Goal: Task Accomplishment & Management: Complete application form

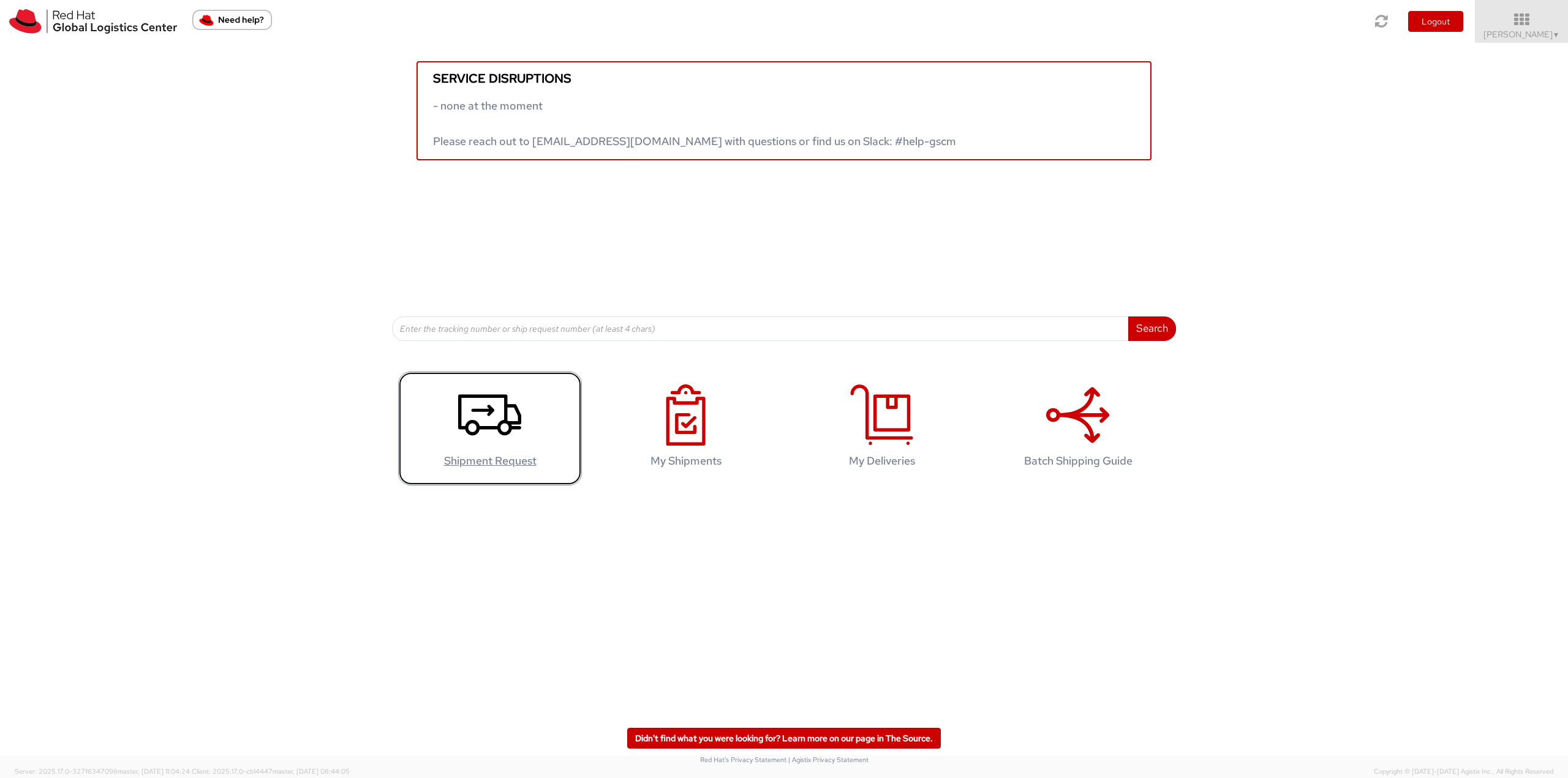
click at [516, 422] on use at bounding box center [489, 414] width 63 height 41
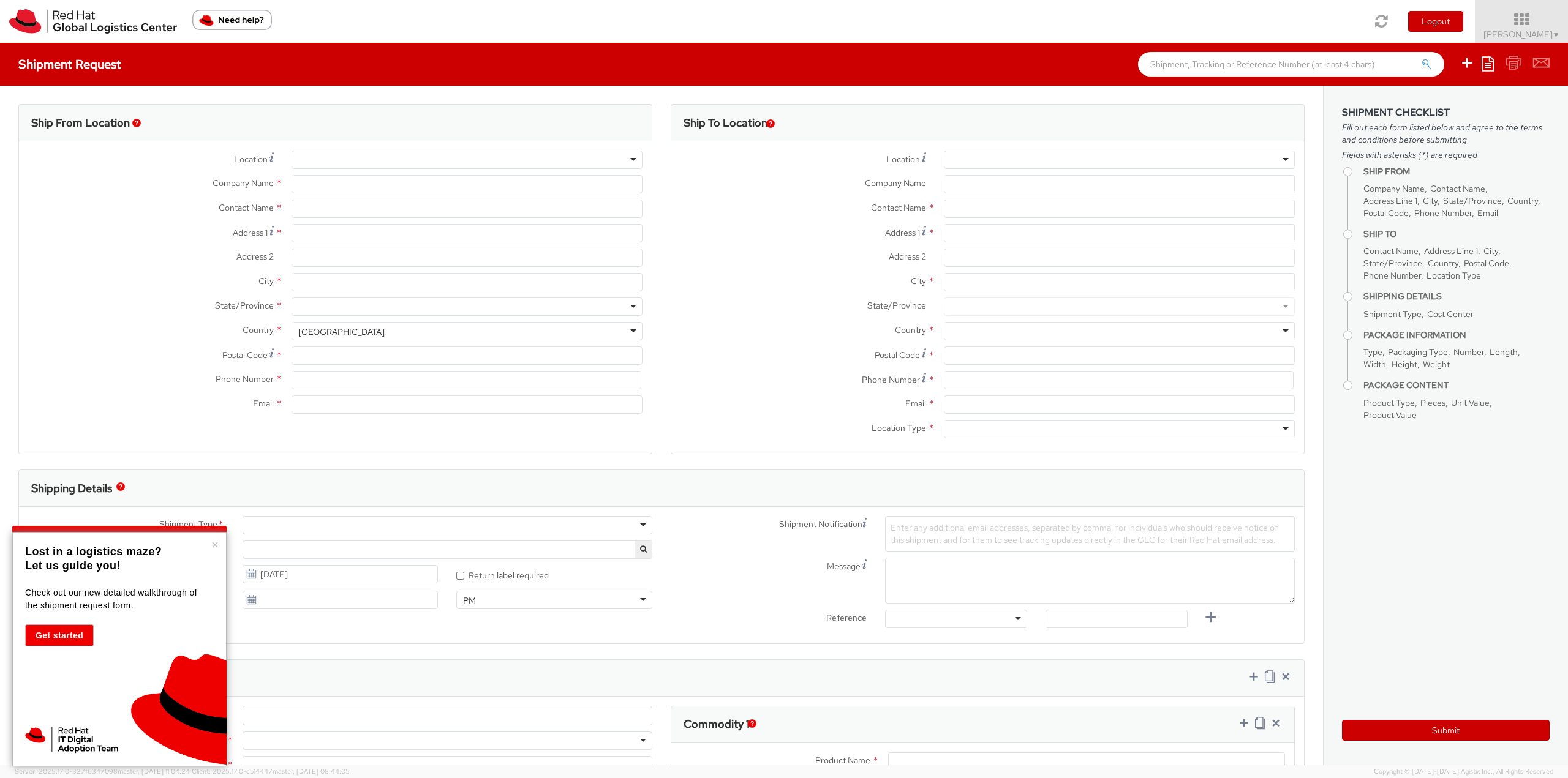
select select
select select "762"
type input "Red Hat Limited"
type input "[PERSON_NAME]"
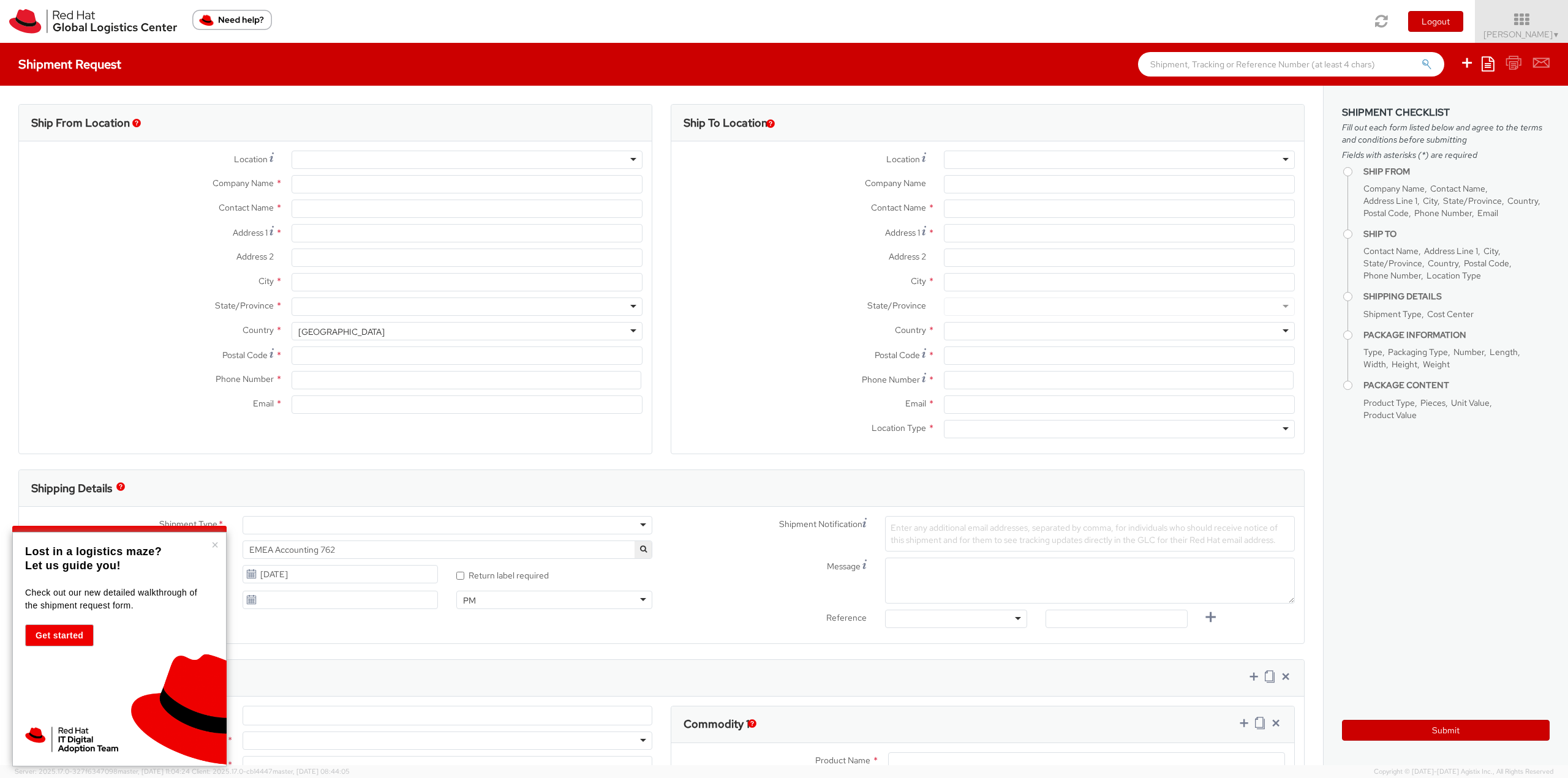
type input "6700 Cork Airport Business Park"
type input "Kinsale Rd"
type input "CORK"
type input "T12 XR60"
type input "353212303492"
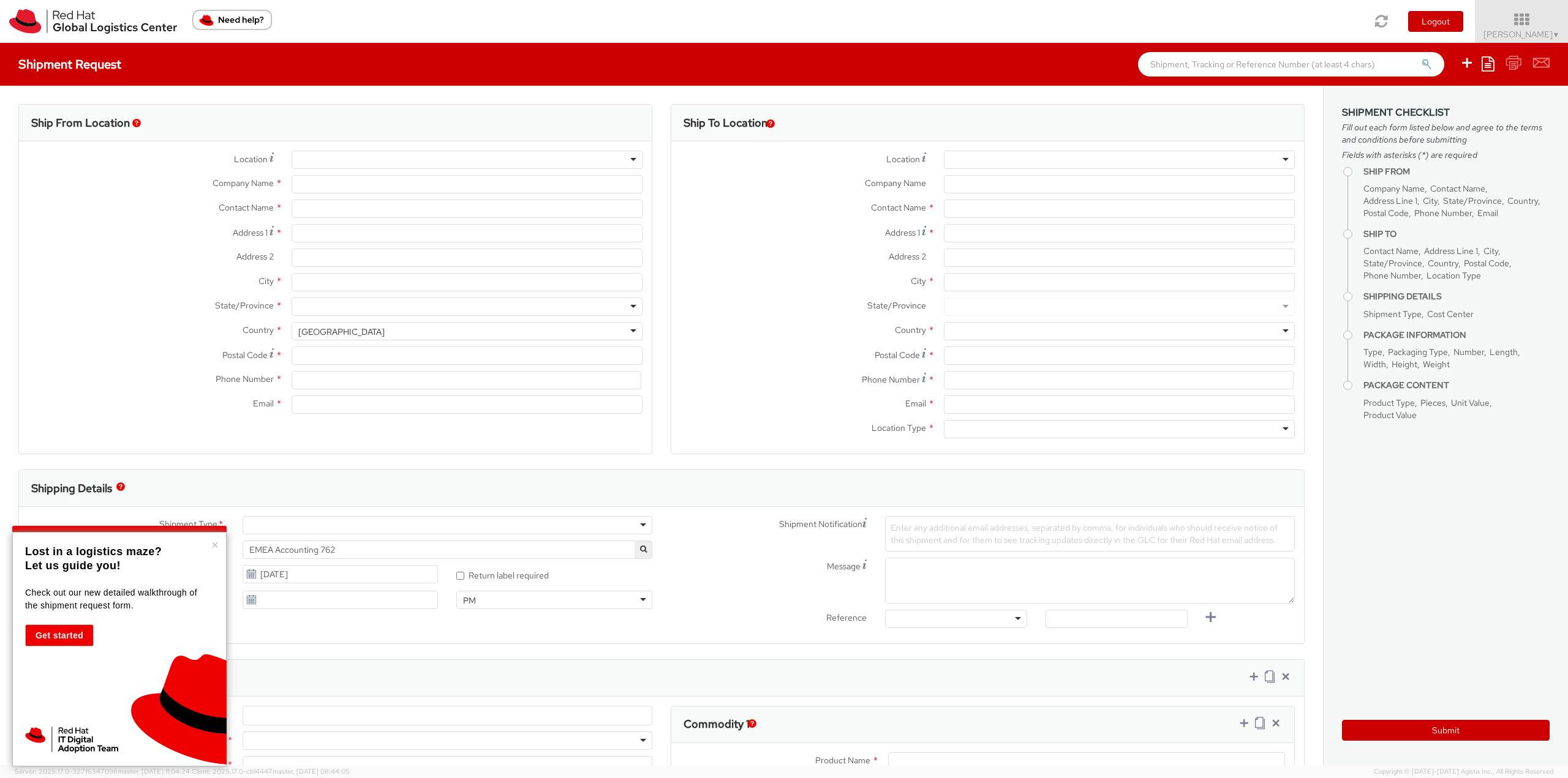
type input "[EMAIL_ADDRESS][DOMAIN_NAME]"
select select "CM"
select select "KGS"
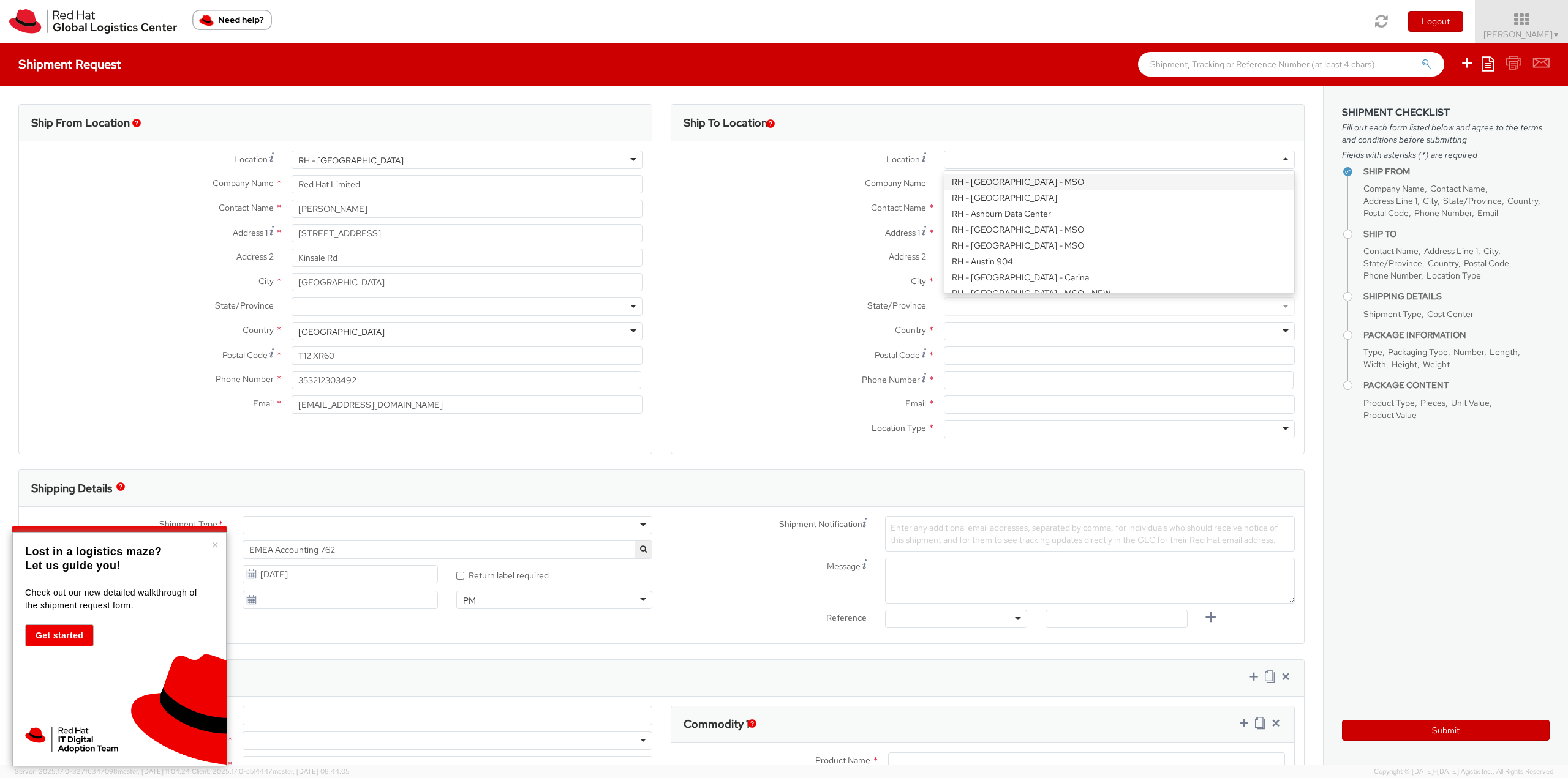
click at [1047, 157] on div at bounding box center [1119, 160] width 351 height 19
click at [902, 180] on span "Company Name" at bounding box center [895, 183] width 61 height 11
click at [944, 180] on input "Company Name *" at bounding box center [1119, 184] width 351 height 19
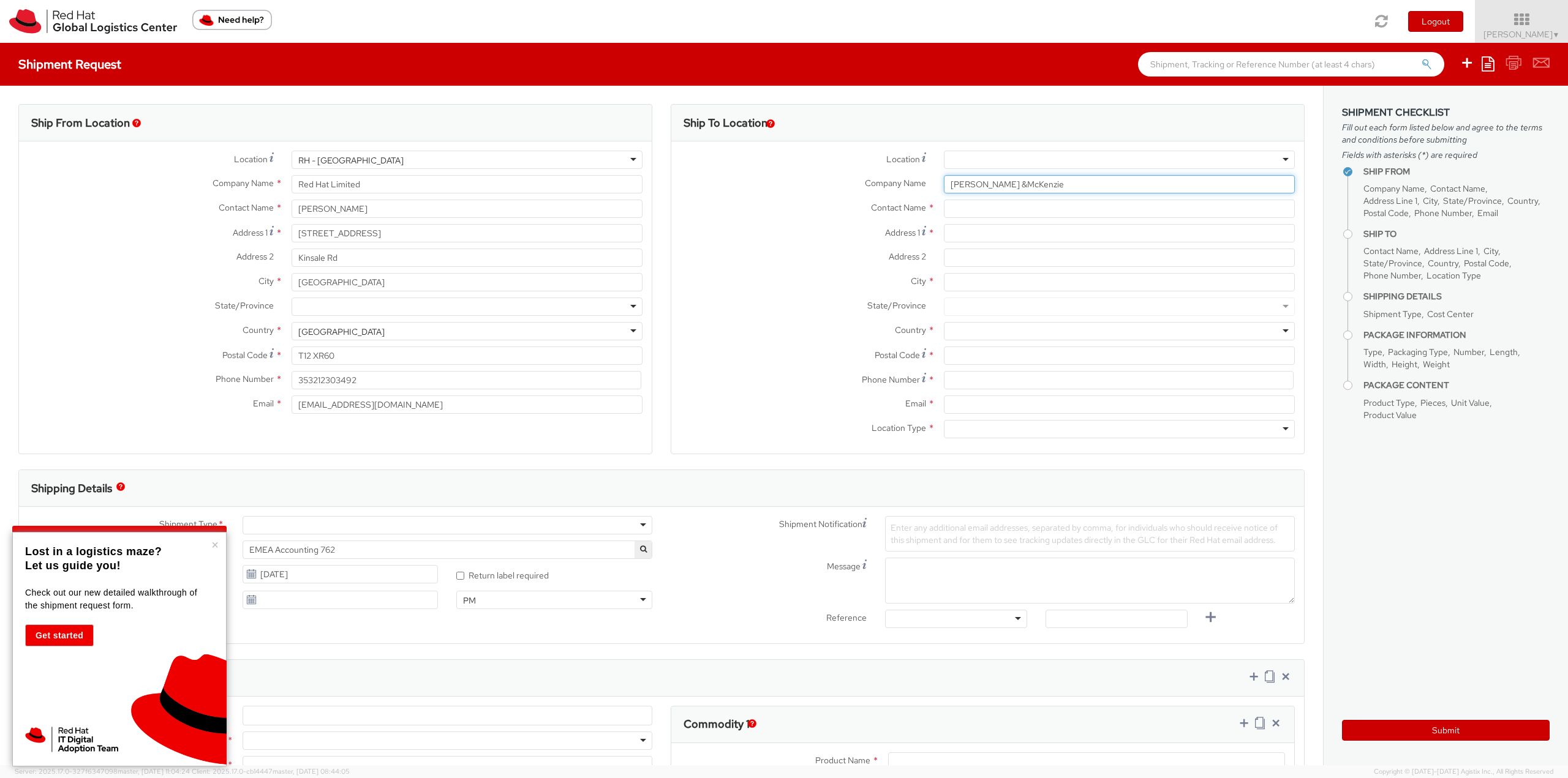
type input "Baker &McKenzie"
click at [958, 205] on input "text" at bounding box center [1119, 208] width 351 height 19
type input "Michal Simeina LL.M"
click at [987, 232] on input "Address 1 *" at bounding box center [1119, 233] width 351 height 19
type input "Prague City Center"
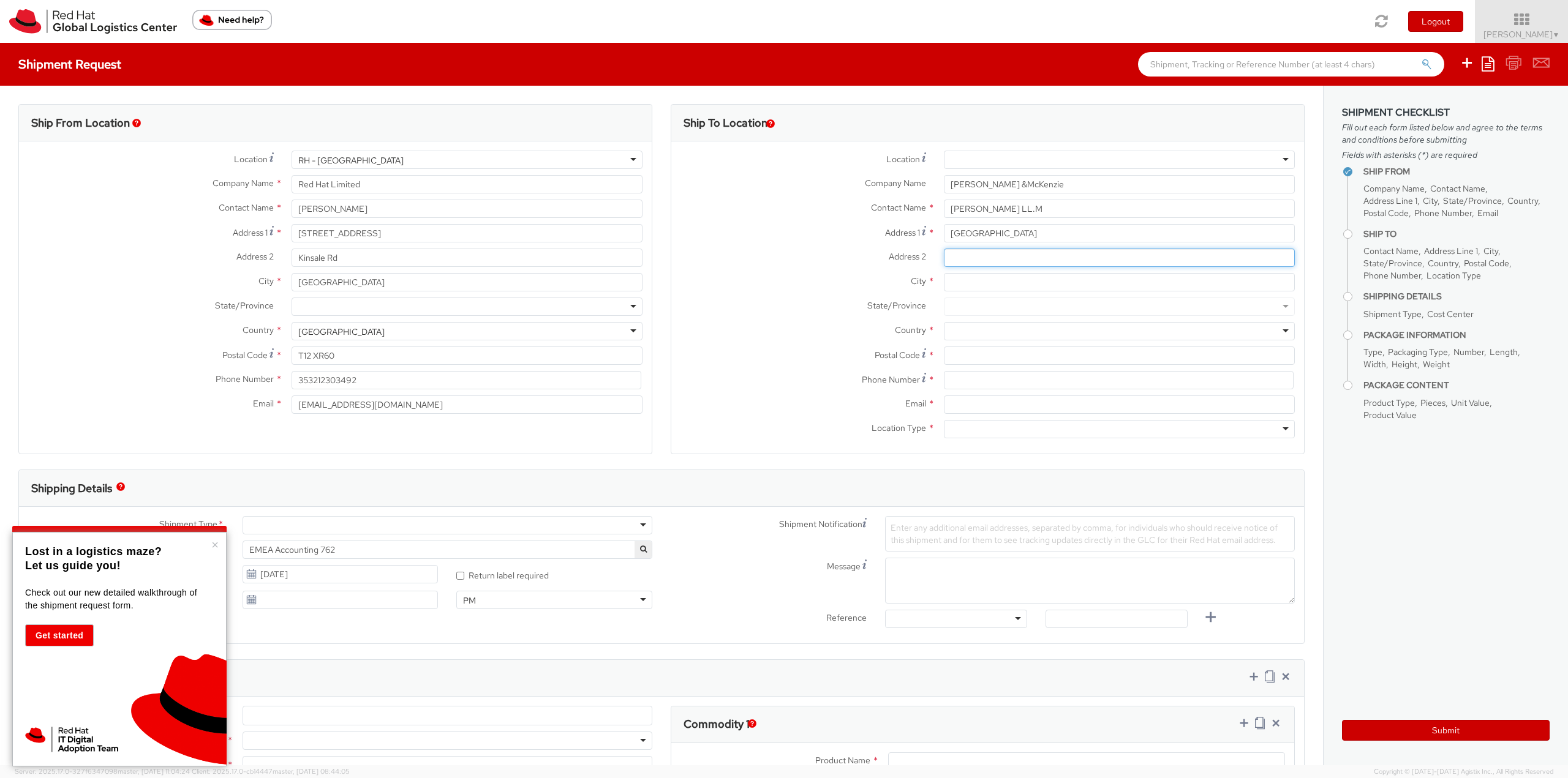
click at [971, 260] on input "Address 2 *" at bounding box center [1119, 257] width 351 height 19
click at [990, 255] on input "Address 2 *" at bounding box center [1119, 257] width 351 height 19
paste input "Klimentská 1216/46"
click at [1087, 257] on input "Klimentská 1216/46," at bounding box center [1119, 257] width 351 height 19
paste input "110 00 Prague 1"
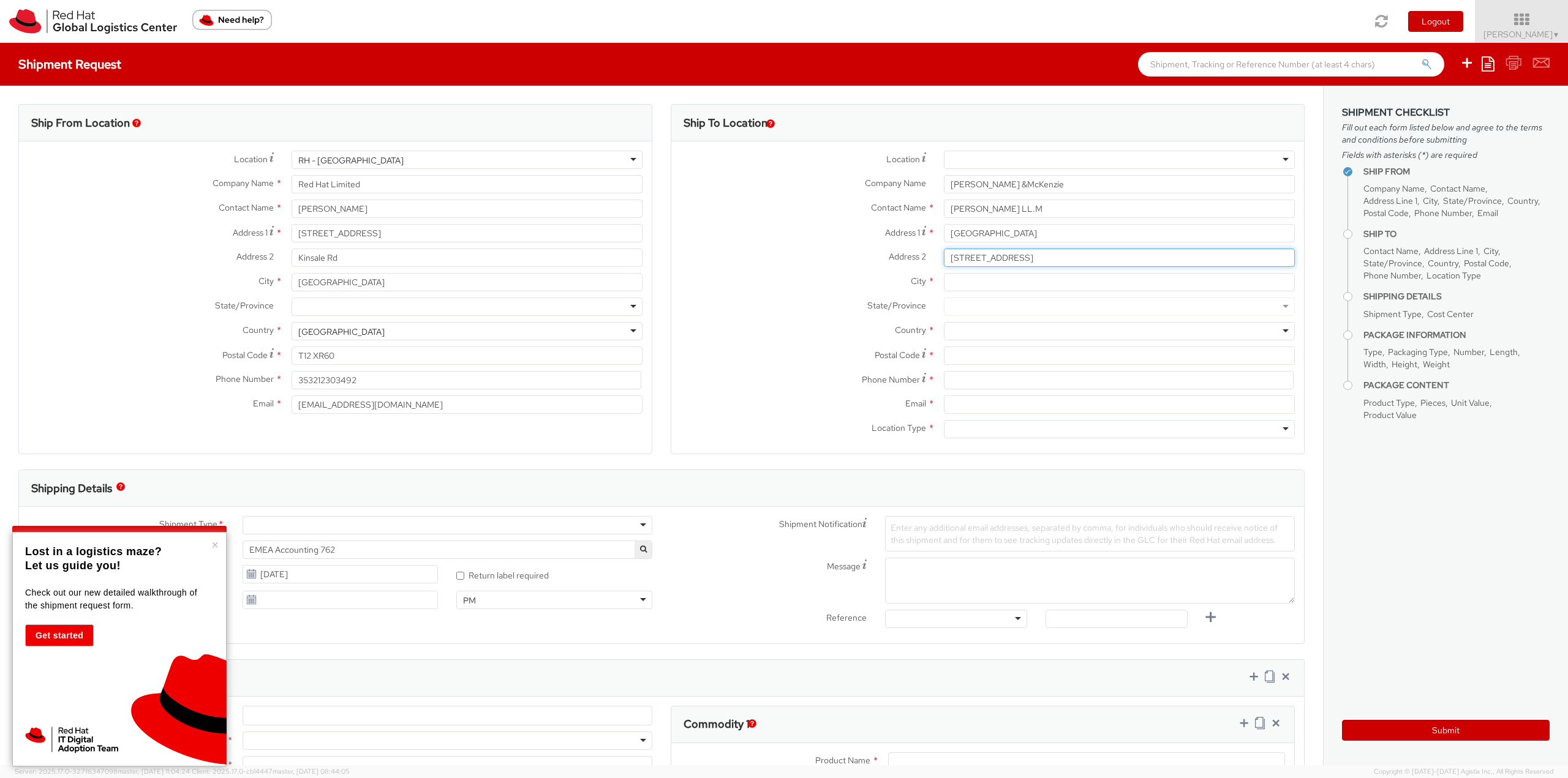
type input "Klimentská 1216/46, 110 00 Prague 1"
drag, startPoint x: 944, startPoint y: 232, endPoint x: 971, endPoint y: 232, distance: 27.0
click at [971, 232] on input "Prague City Center" at bounding box center [1119, 233] width 351 height 19
click at [962, 285] on input "City *" at bounding box center [1119, 282] width 351 height 19
paste input "Prague"
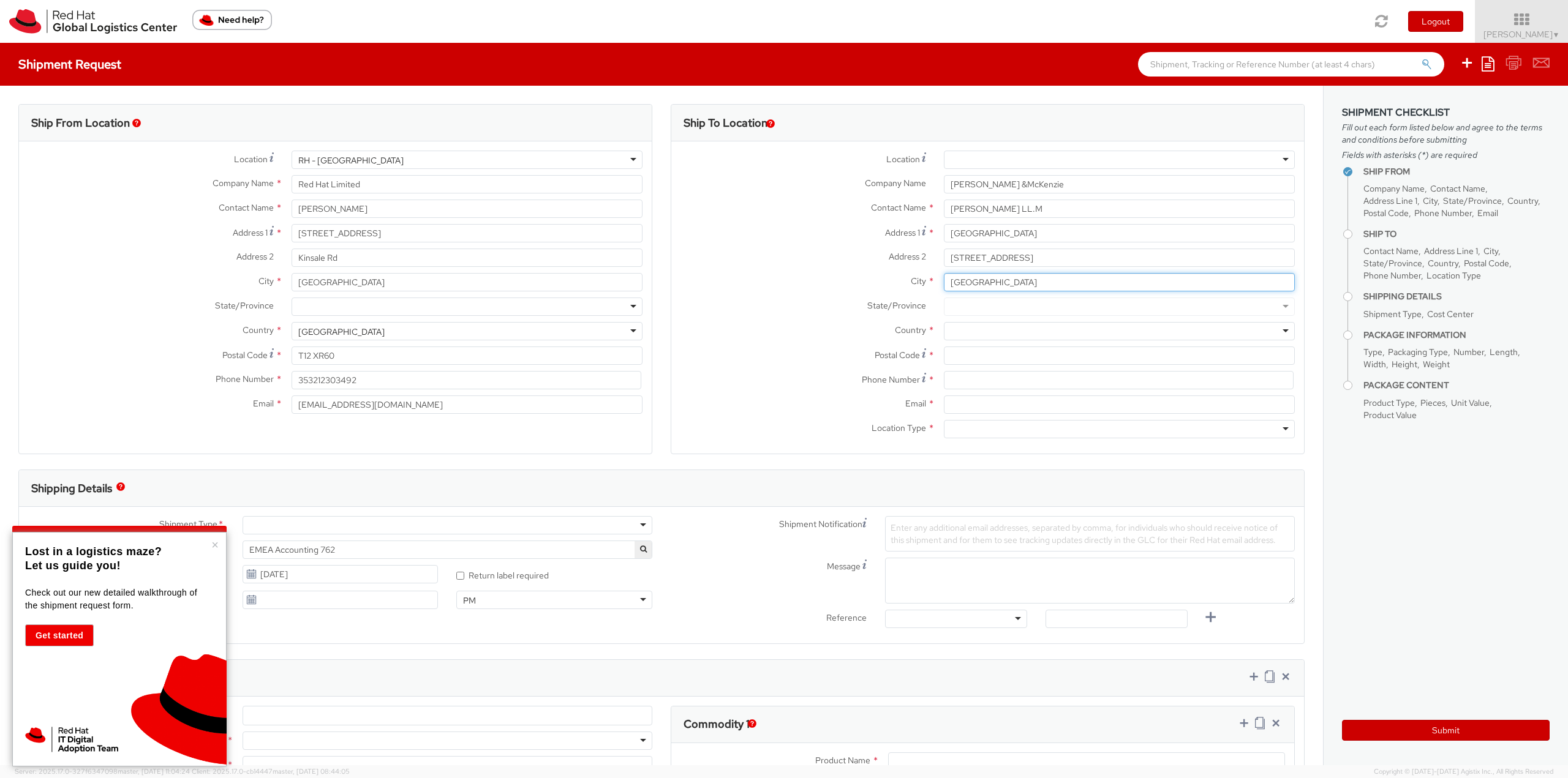
type input "Prague"
click at [963, 333] on div at bounding box center [1119, 331] width 351 height 19
type input "x"
type input "c"
click at [970, 384] on input at bounding box center [1118, 380] width 350 height 19
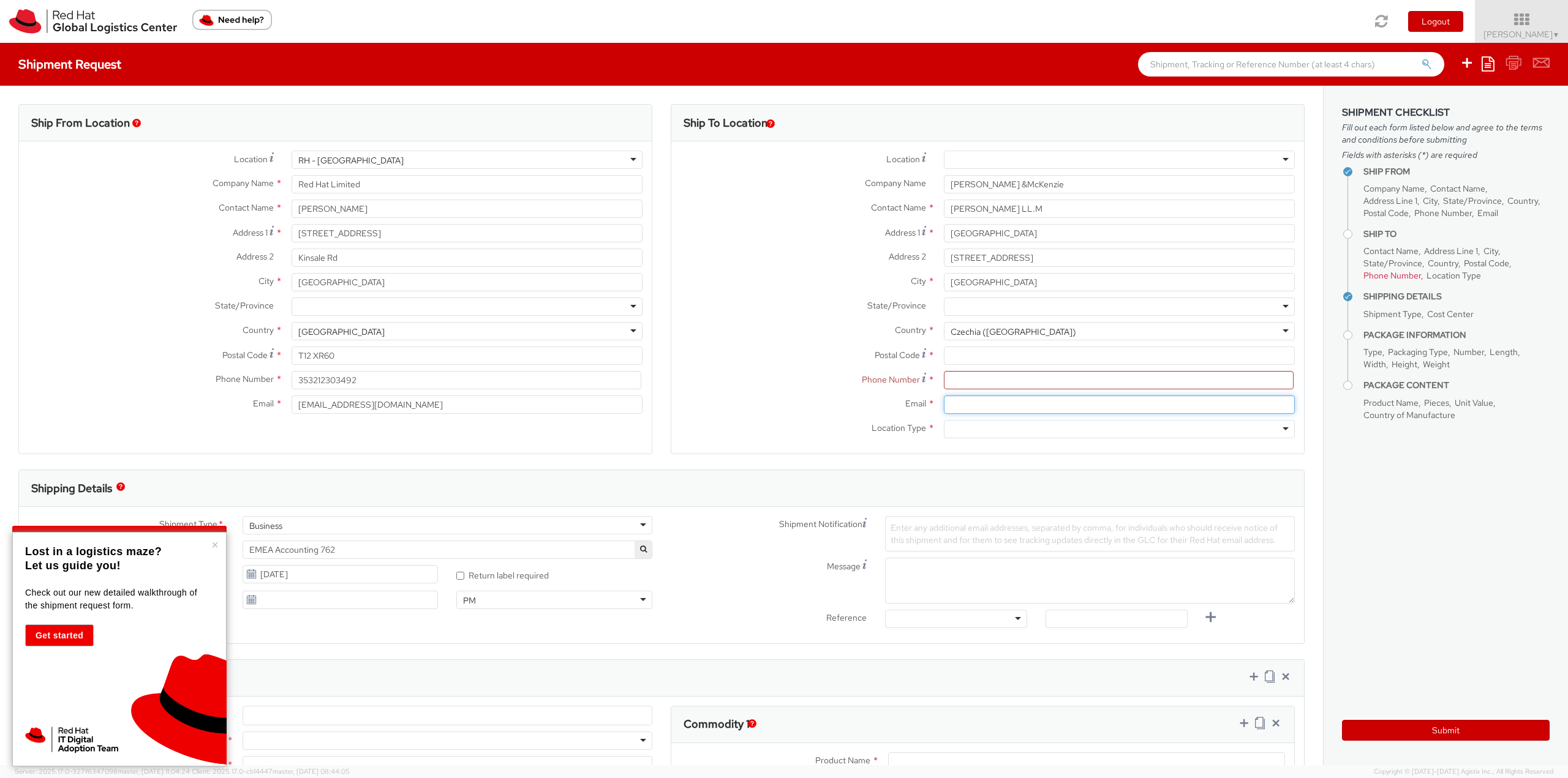
click at [1008, 408] on input "Email *" at bounding box center [1119, 404] width 351 height 19
paste input "[PERSON_NAME][EMAIL_ADDRESS][PERSON_NAME][DOMAIN_NAME]"
type input "[PERSON_NAME][EMAIL_ADDRESS][PERSON_NAME][DOMAIN_NAME]"
click at [1009, 424] on div at bounding box center [1119, 429] width 351 height 19
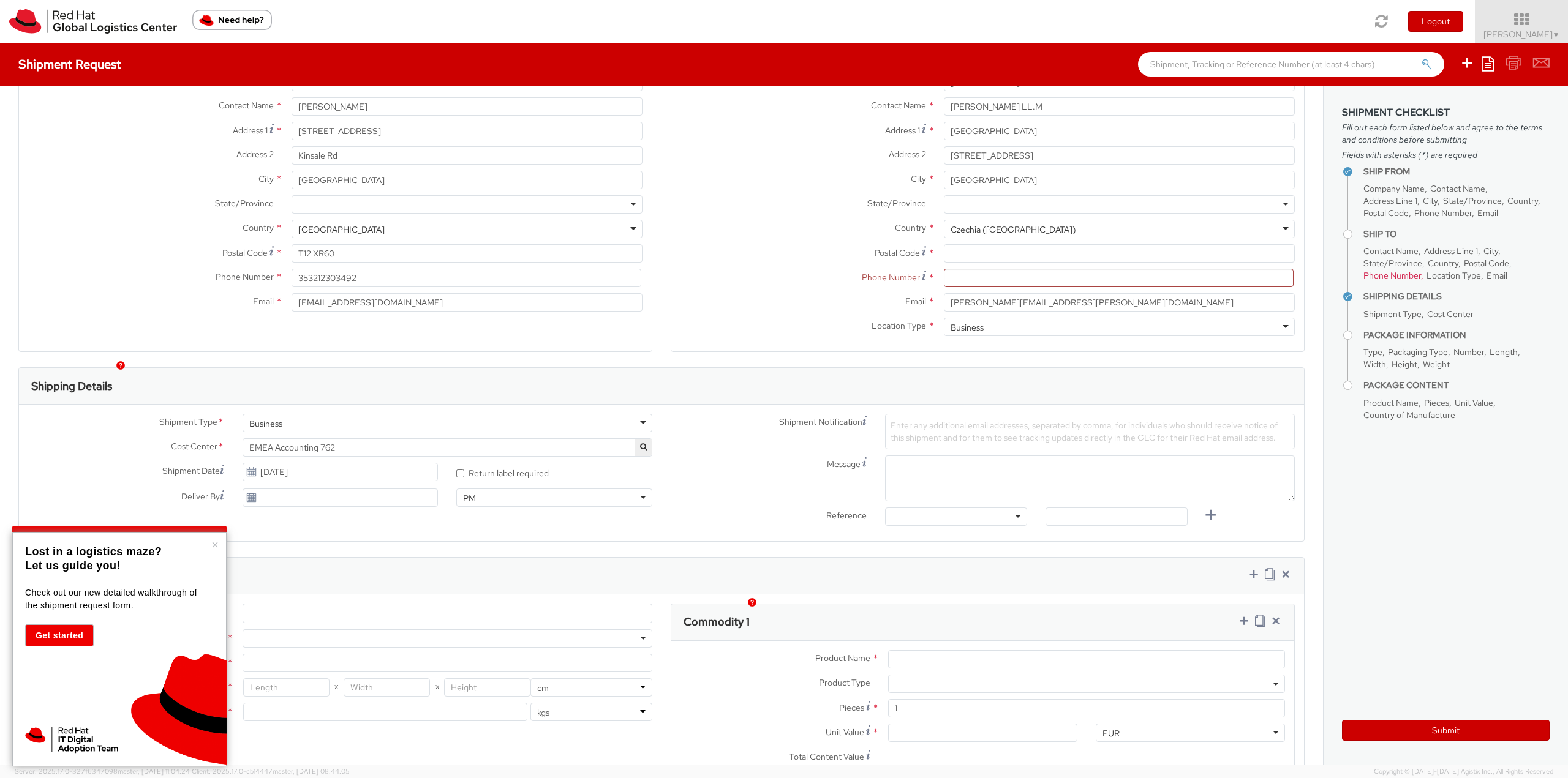
scroll to position [123, 0]
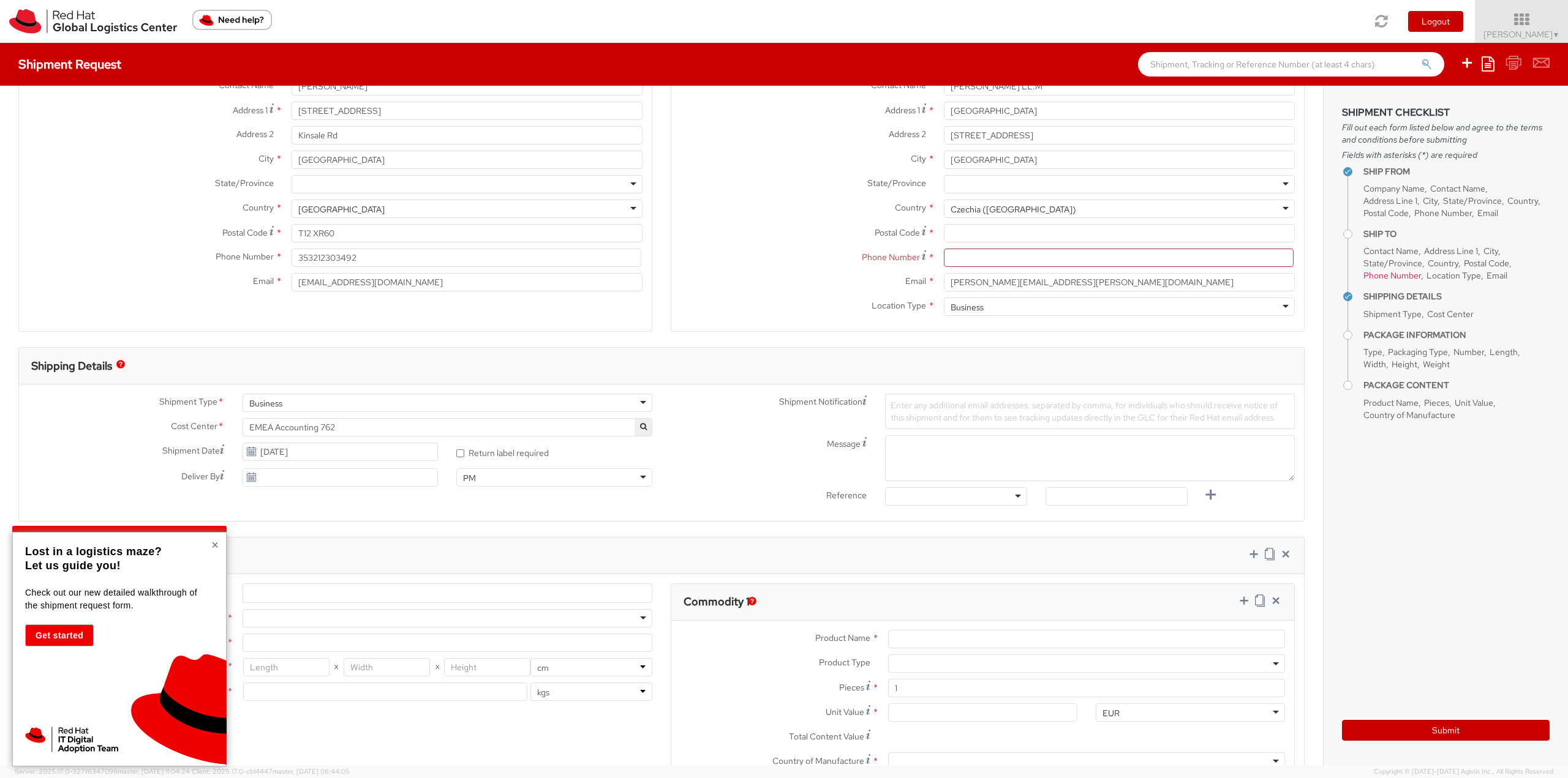
click at [214, 543] on button "×" at bounding box center [215, 544] width 7 height 12
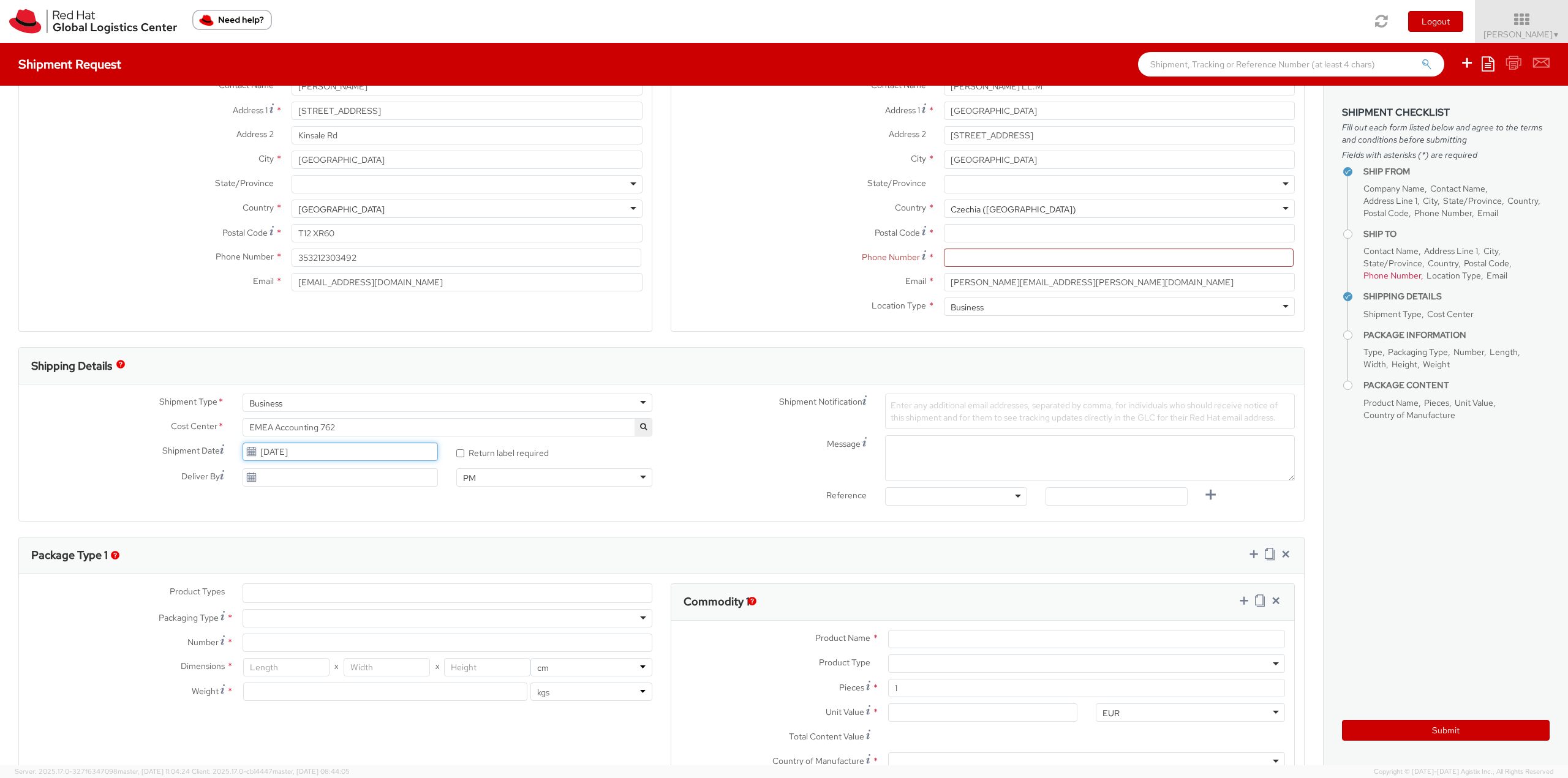
click at [369, 455] on input "[DATE]" at bounding box center [340, 451] width 196 height 19
click at [326, 568] on td "20" at bounding box center [325, 566] width 24 height 19
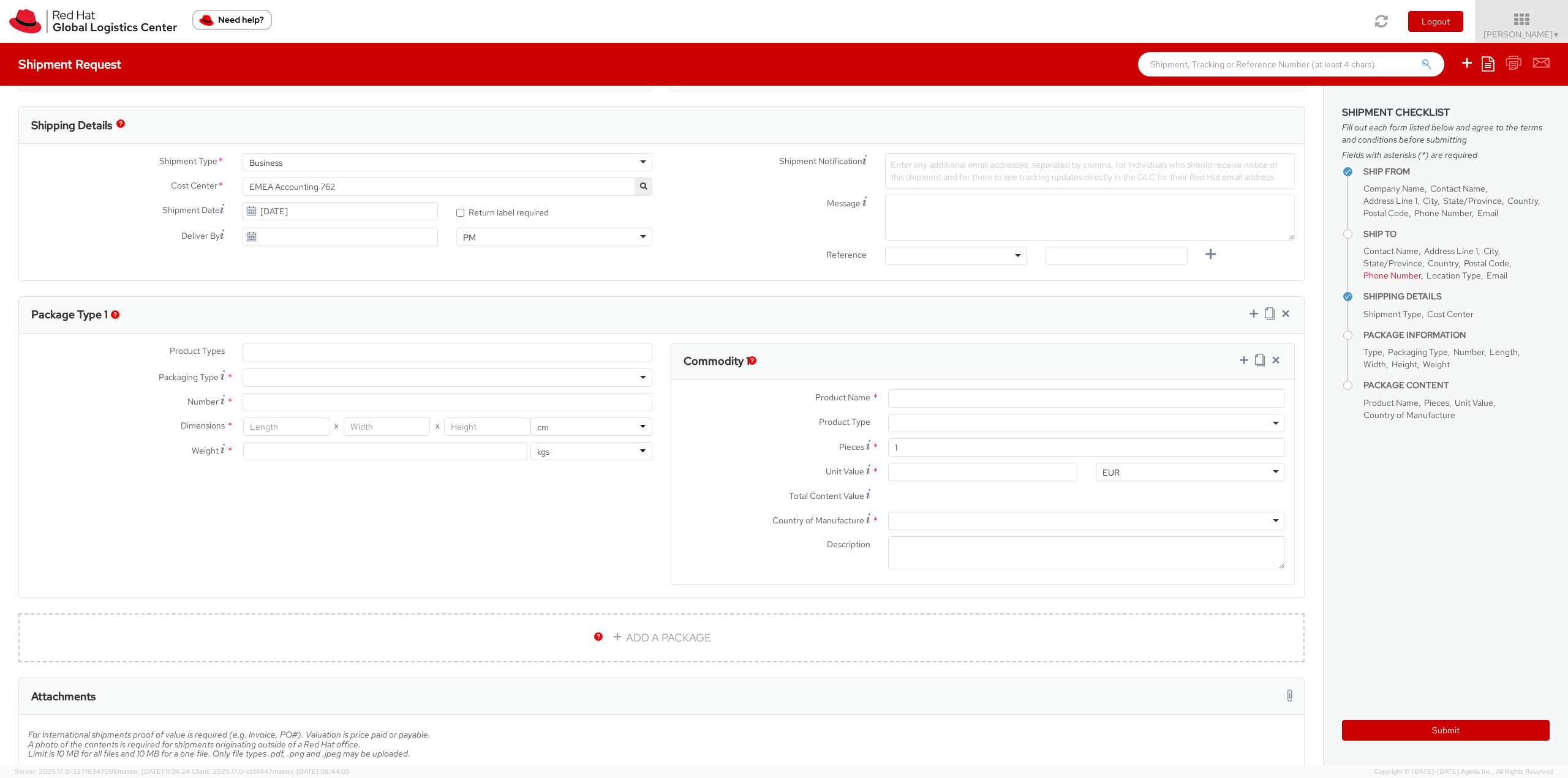
scroll to position [367, 0]
click at [634, 371] on div at bounding box center [447, 373] width 409 height 19
type input "1"
type input "24.13"
type input "31.75"
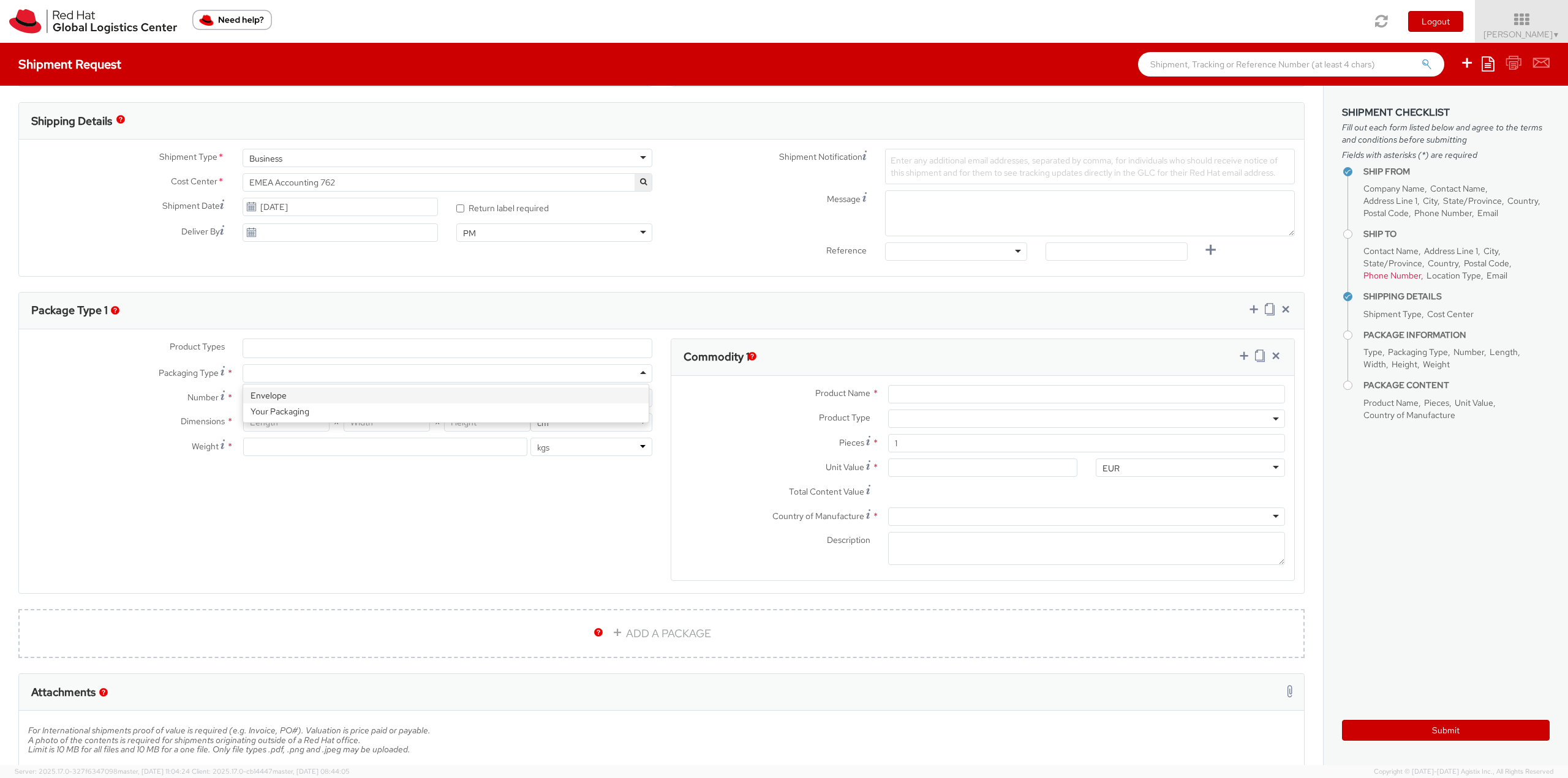
type input "0.64"
type input "0.5"
click at [1269, 354] on icon at bounding box center [1275, 355] width 12 height 12
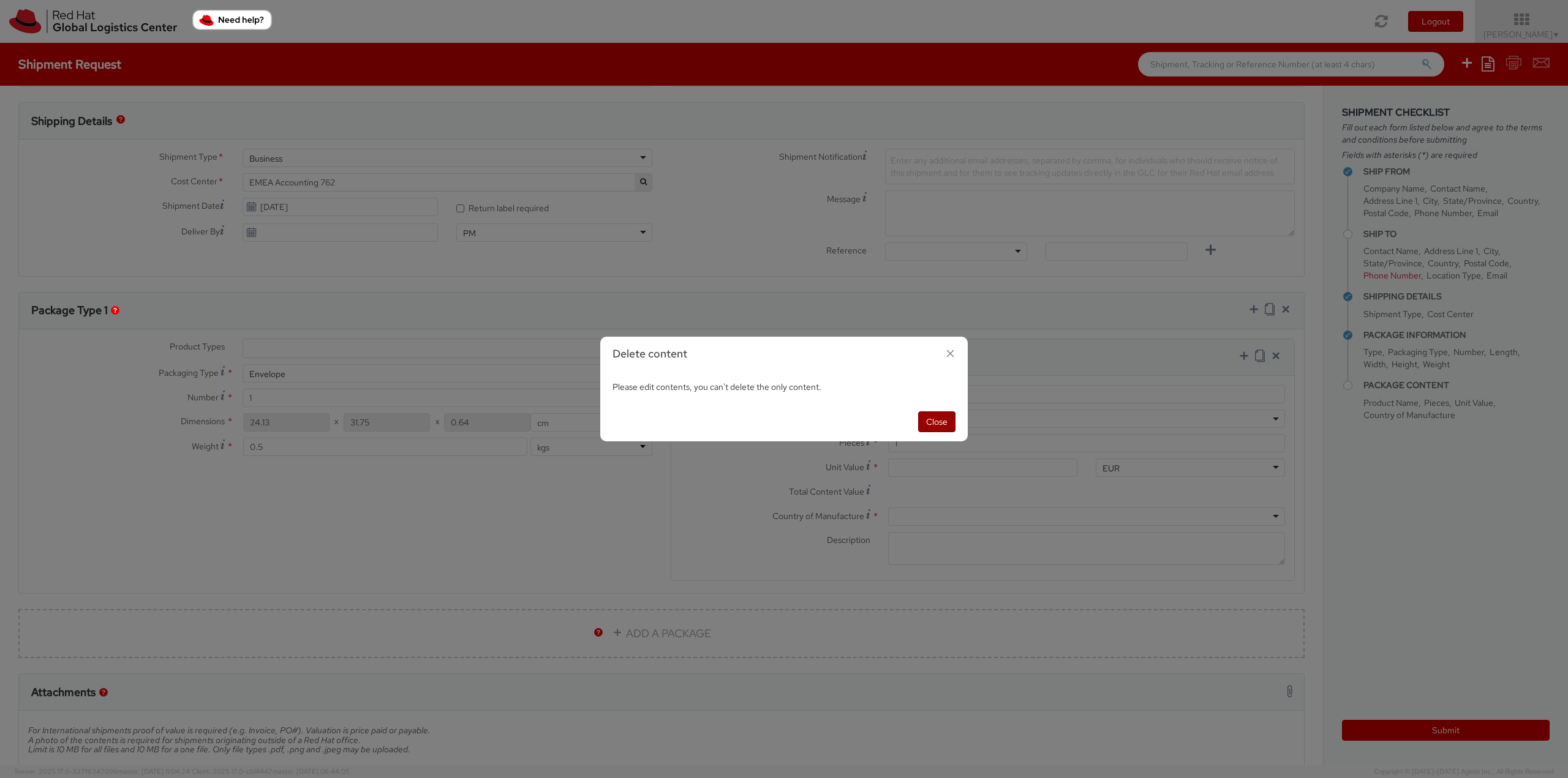
click at [945, 422] on button "Close" at bounding box center [937, 422] width 37 height 21
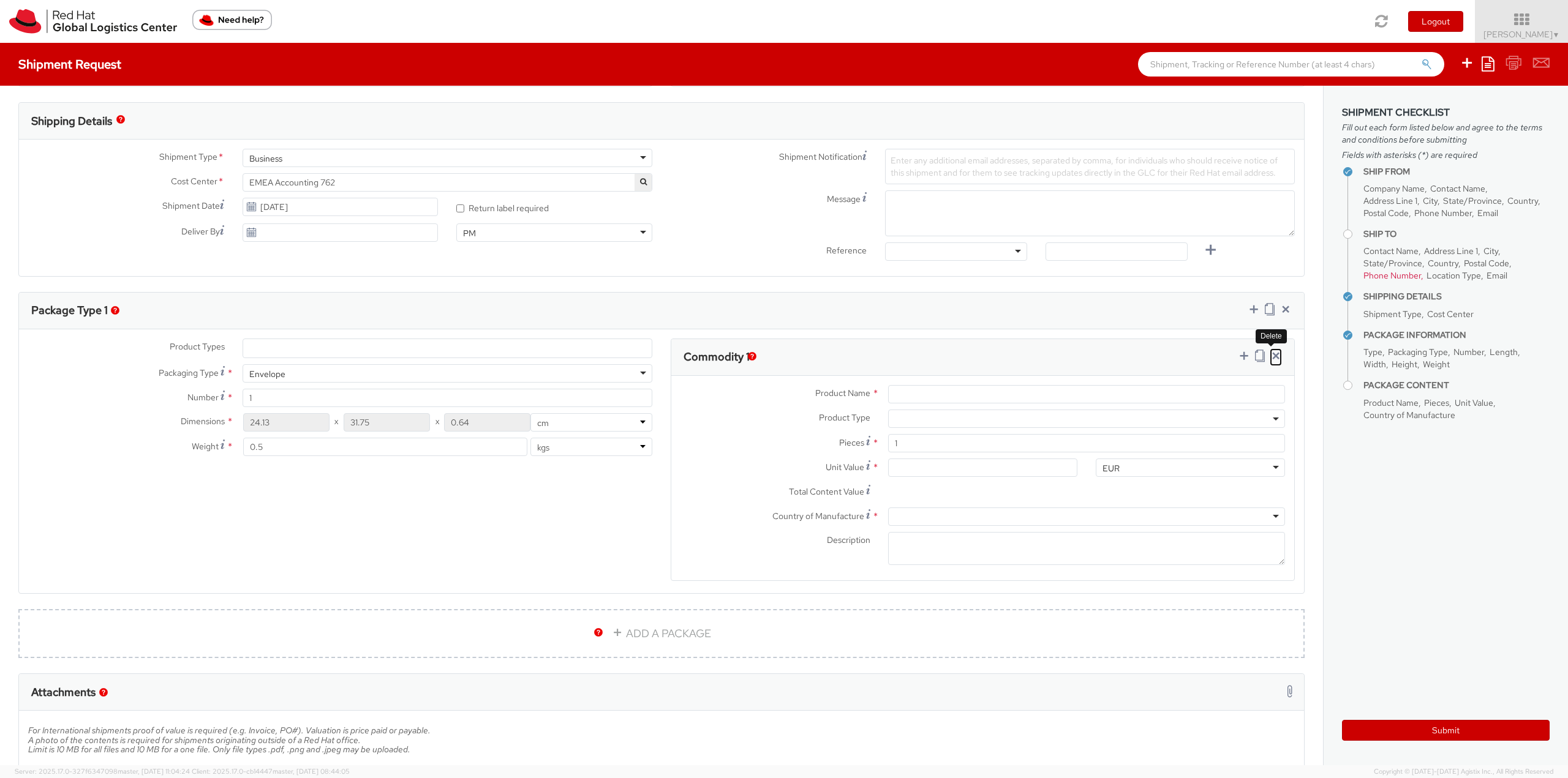
click at [1272, 358] on icon at bounding box center [1275, 355] width 12 height 12
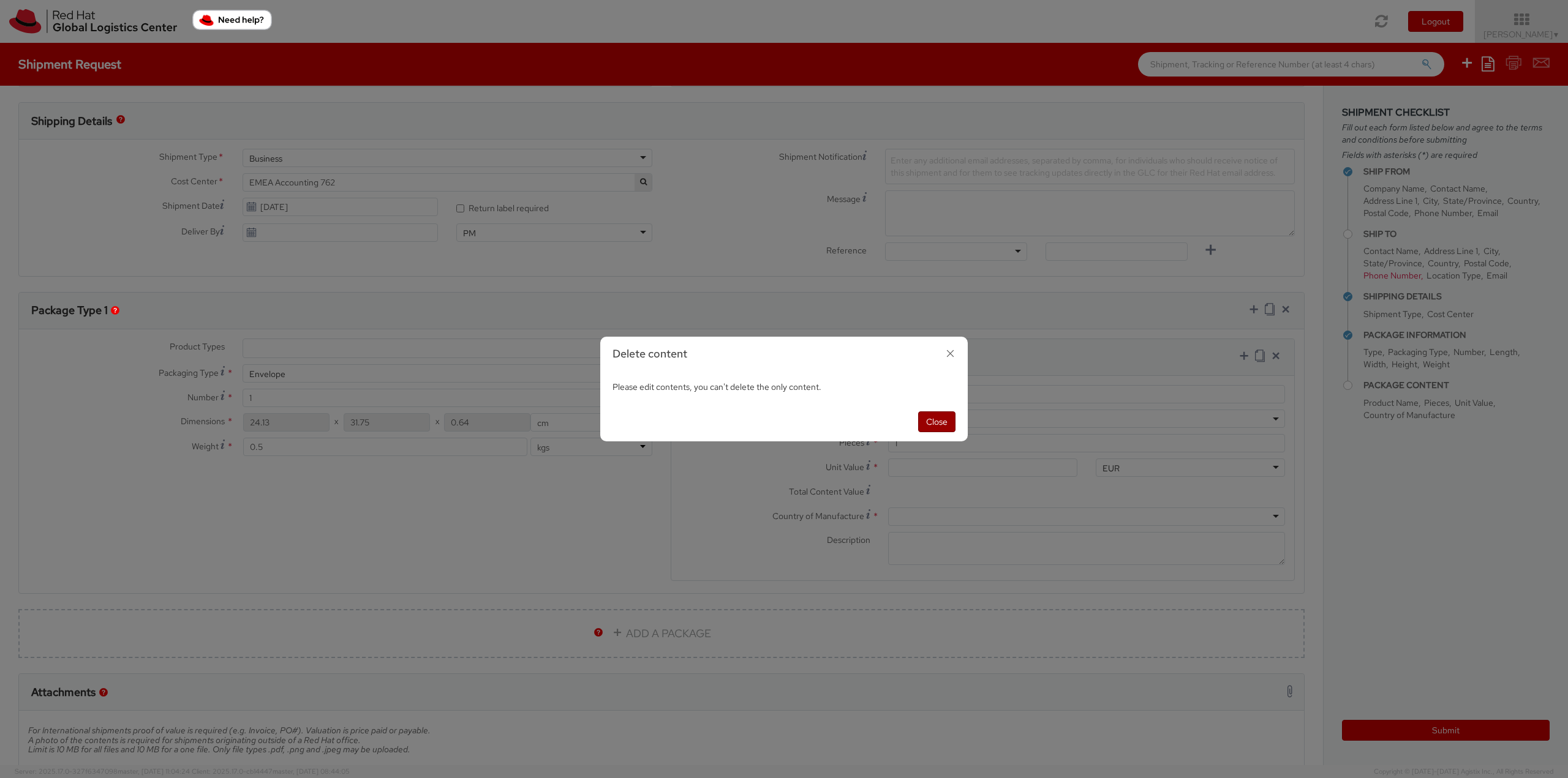
click at [937, 422] on button "Close" at bounding box center [937, 422] width 37 height 21
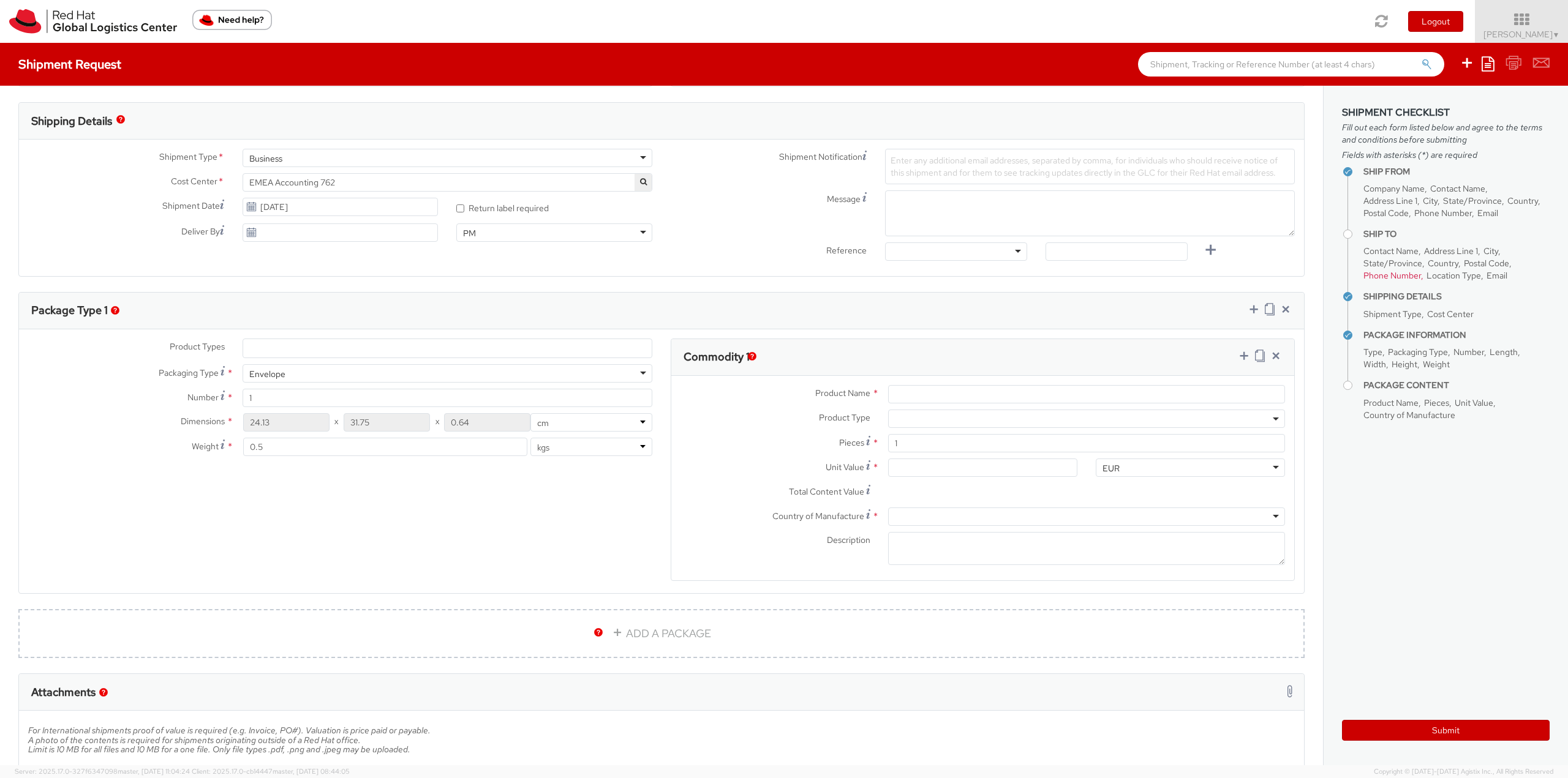
select select
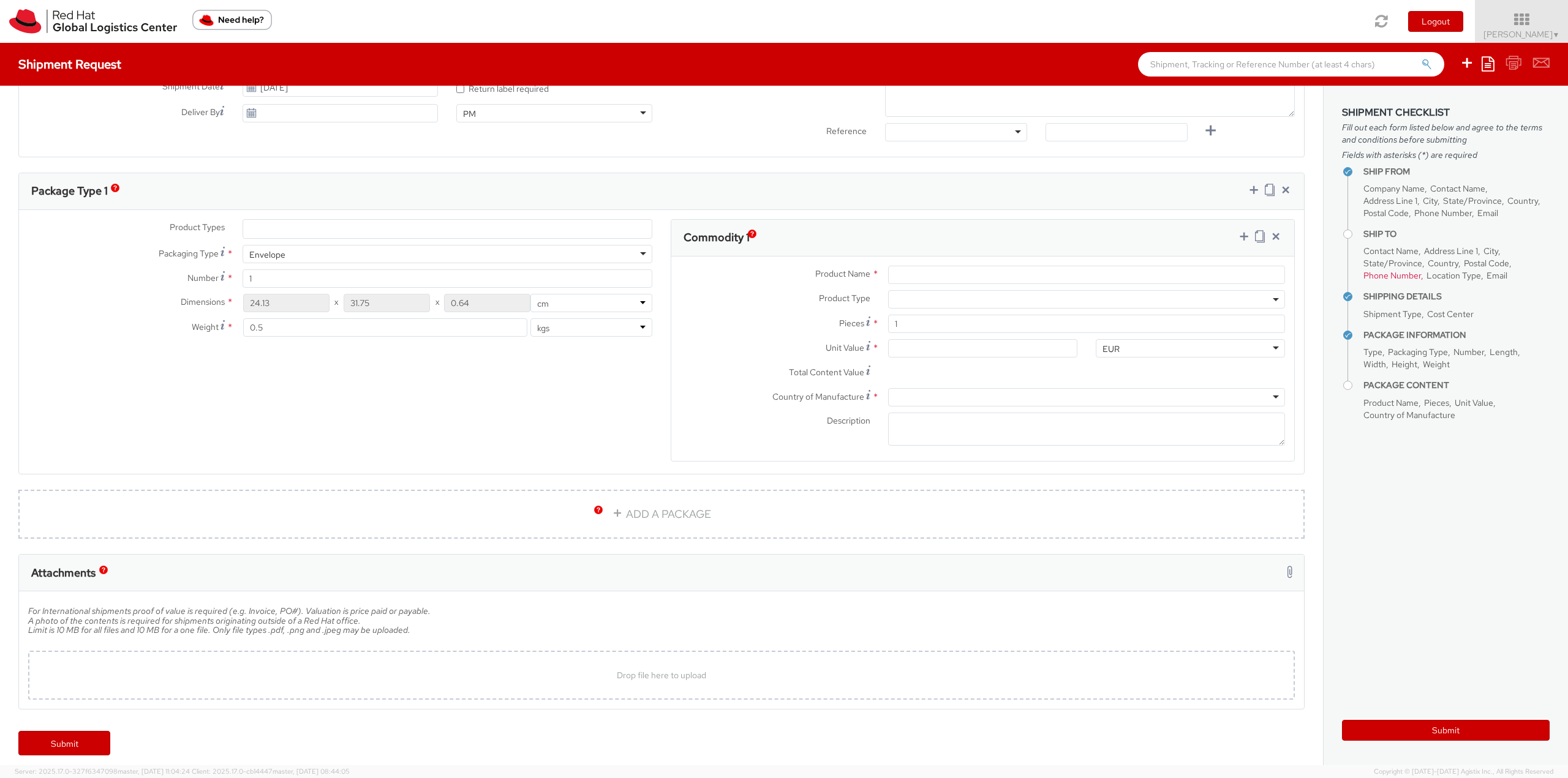
scroll to position [490, 0]
click at [1459, 722] on button "Submit" at bounding box center [1445, 730] width 208 height 21
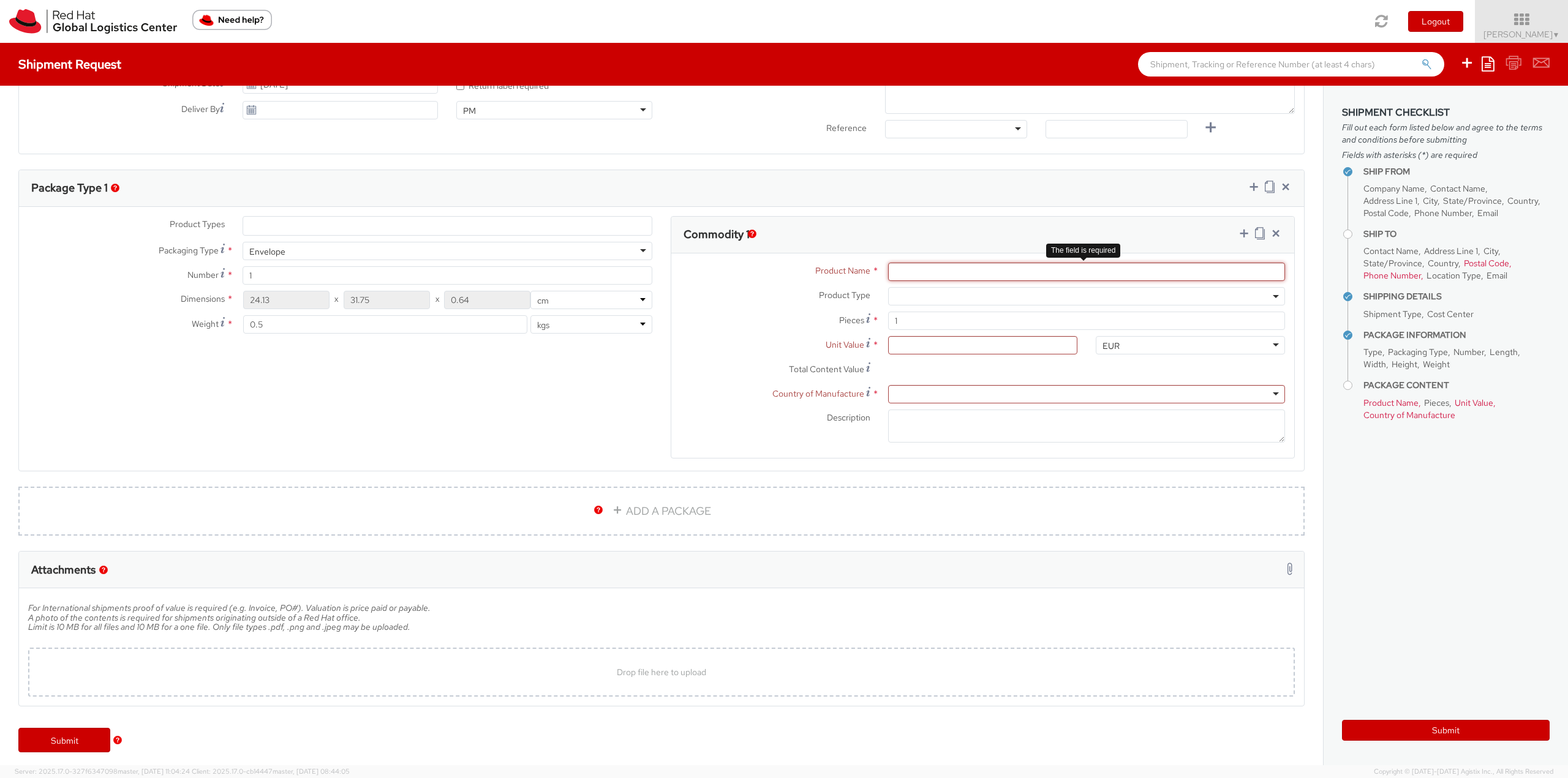
click at [1247, 272] on input "Product Name *" at bounding box center [1087, 271] width 397 height 19
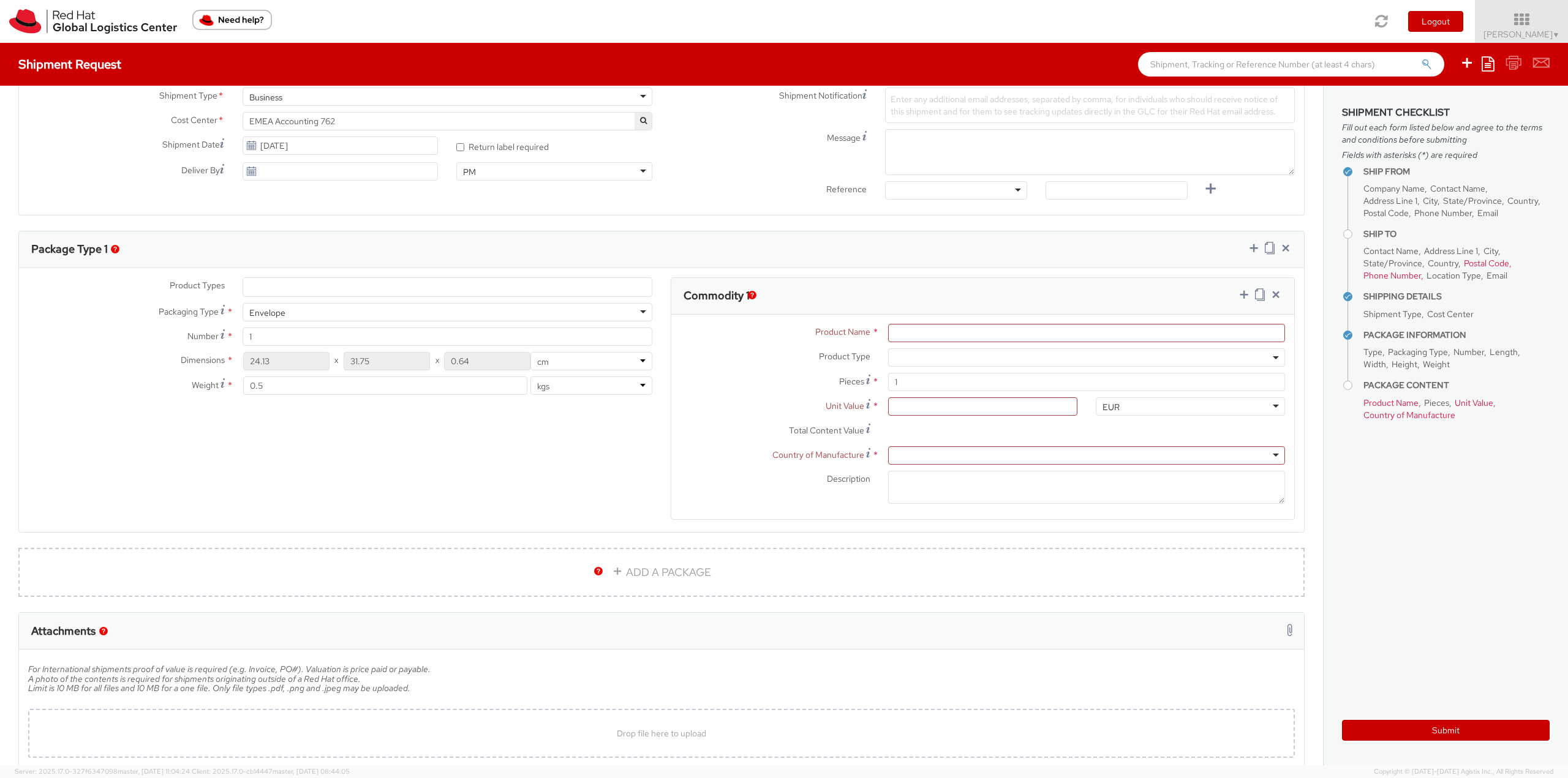
click at [367, 280] on ul at bounding box center [447, 287] width 409 height 19
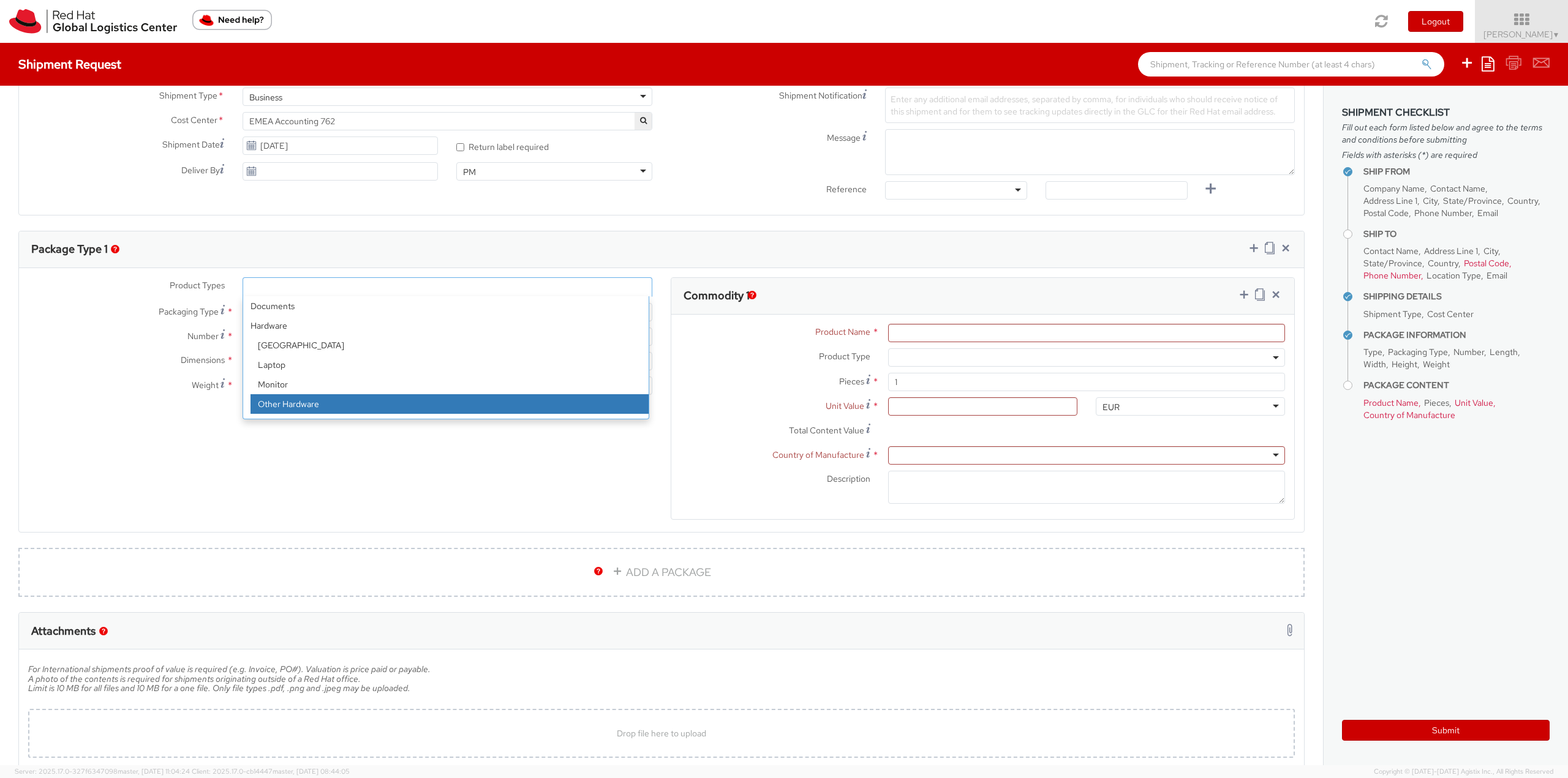
click at [344, 440] on div "Product Types * Documents Docking Station Laptop Monitor Other Hardware Server …" at bounding box center [661, 407] width 1285 height 258
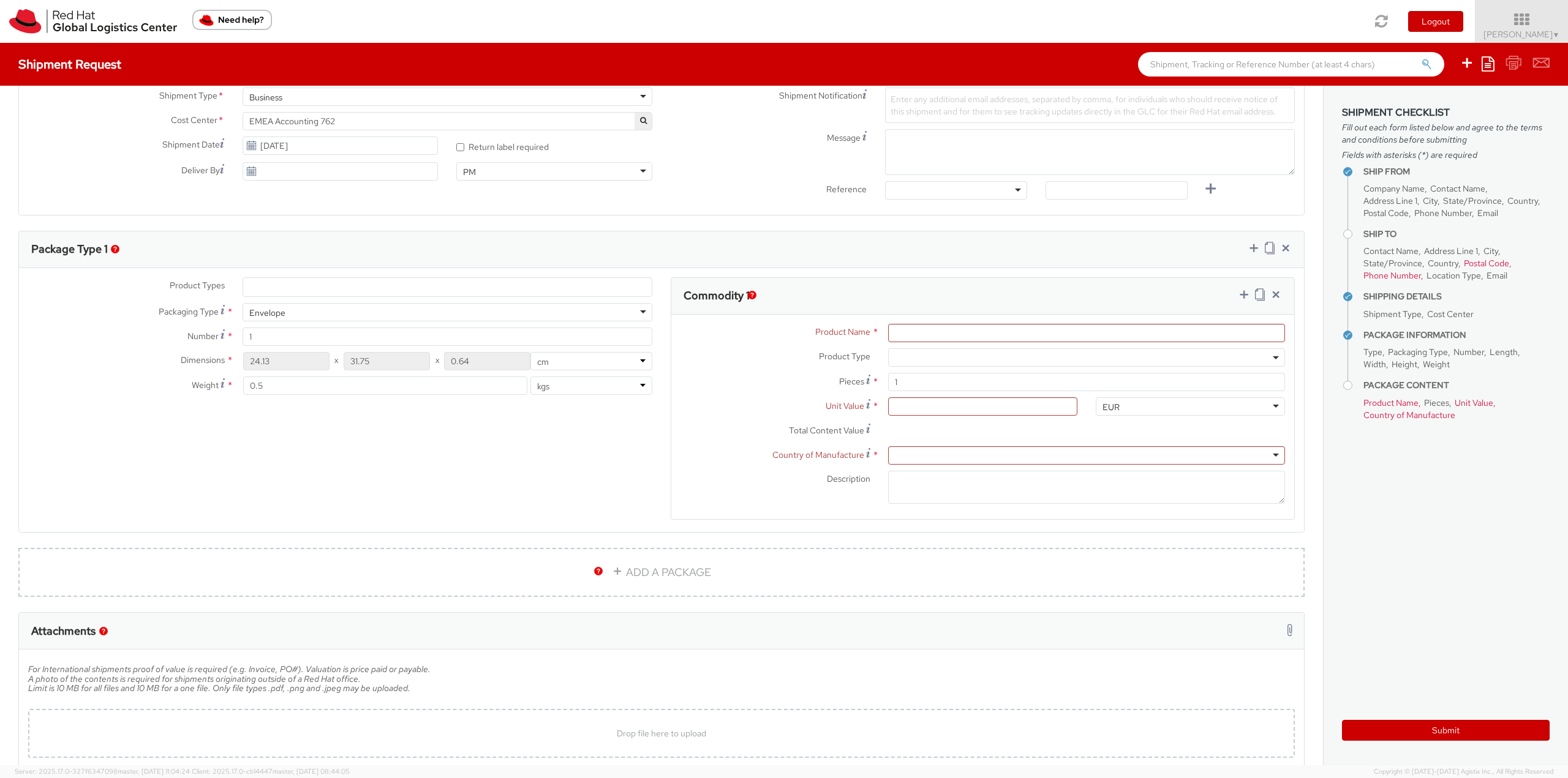
click at [355, 284] on ul at bounding box center [447, 287] width 409 height 19
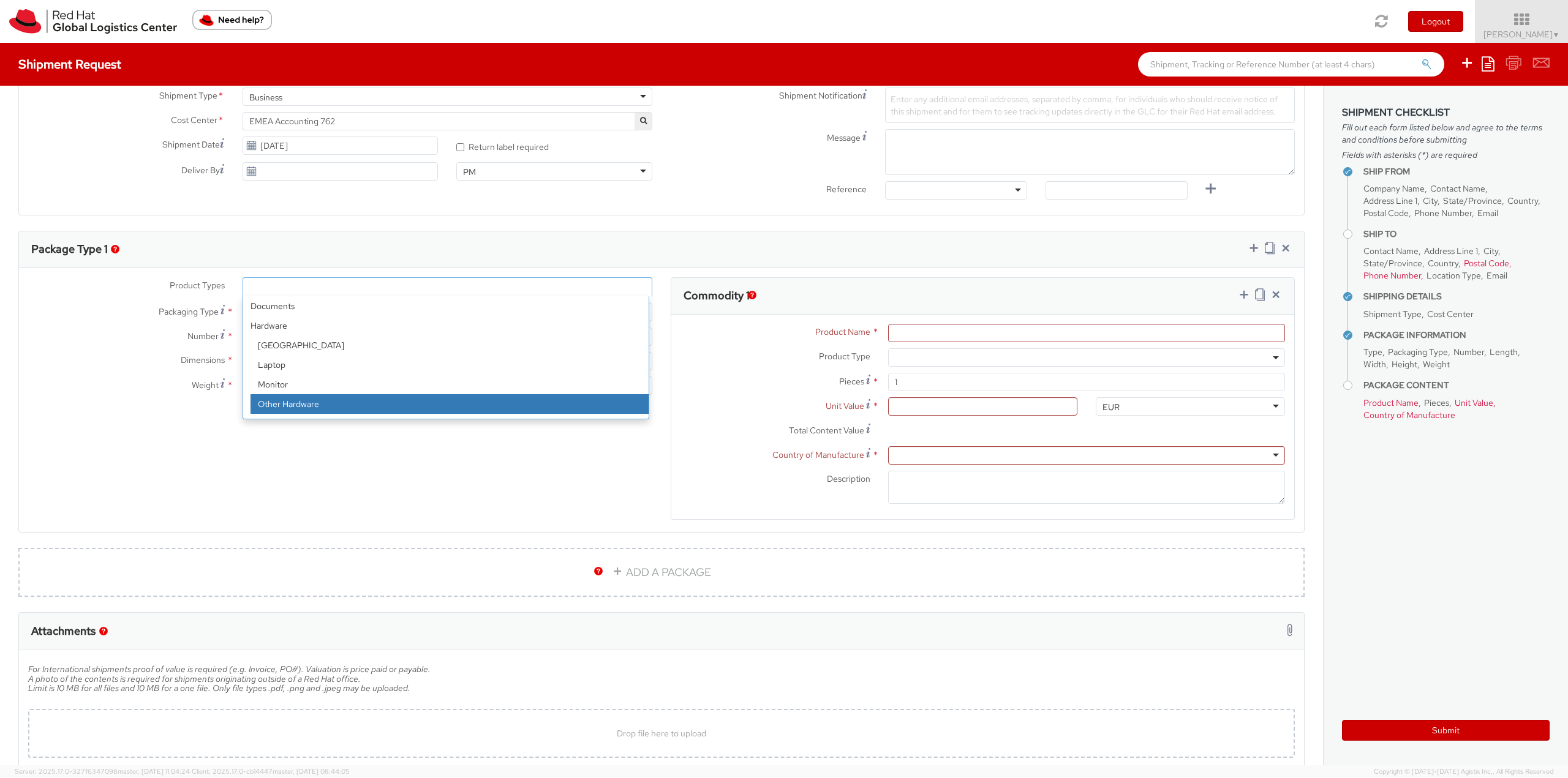
click at [420, 454] on div "Product Types * Documents Docking Station Laptop Monitor Other Hardware Server …" at bounding box center [661, 407] width 1285 height 258
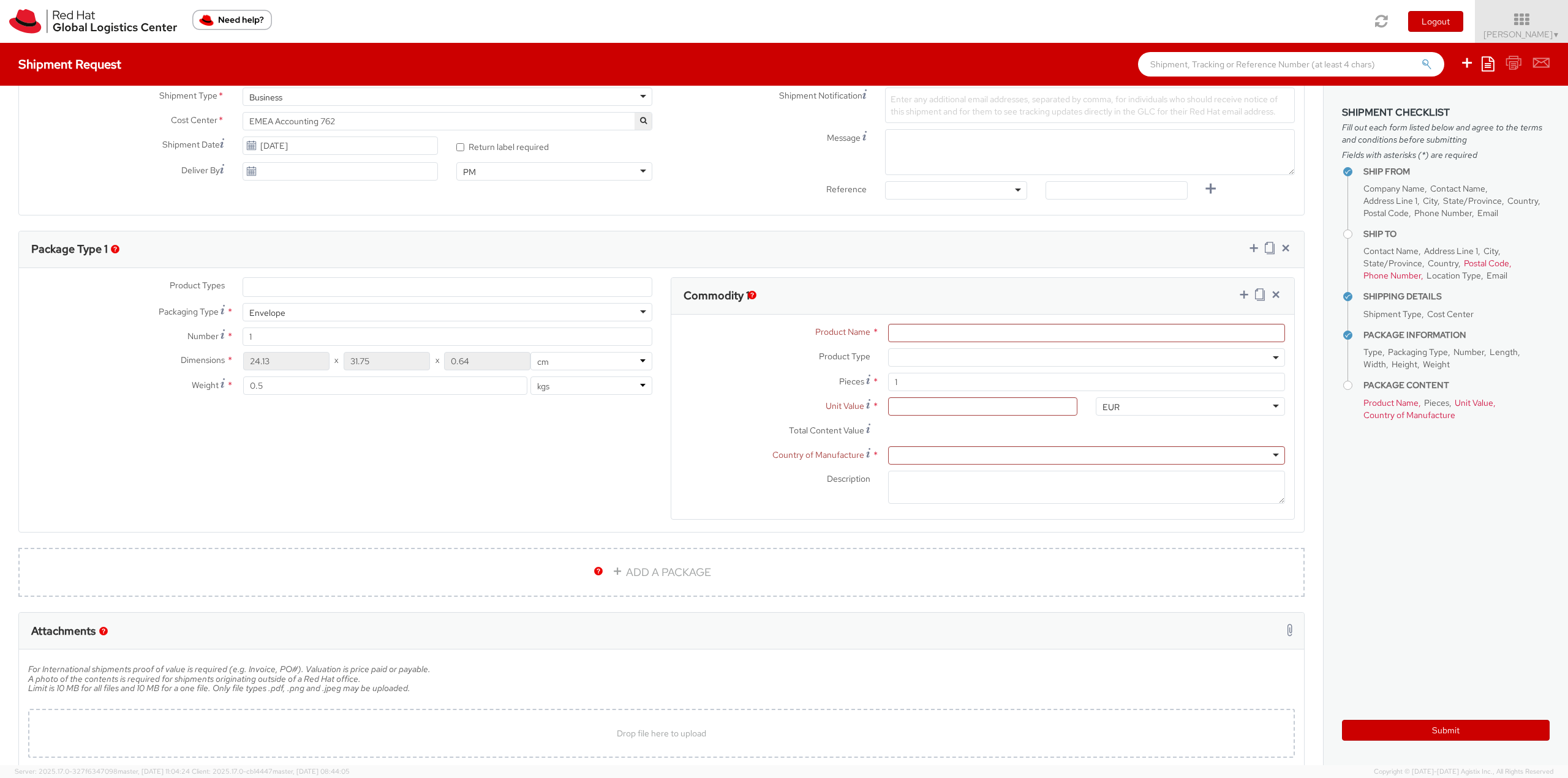
click at [899, 342] on div "Product Name * The field is required" at bounding box center [982, 336] width 623 height 24
click at [901, 333] on input "Product Name *" at bounding box center [1087, 333] width 397 height 19
type input "e"
type input "Envelope"
click at [915, 351] on span at bounding box center [1087, 358] width 397 height 19
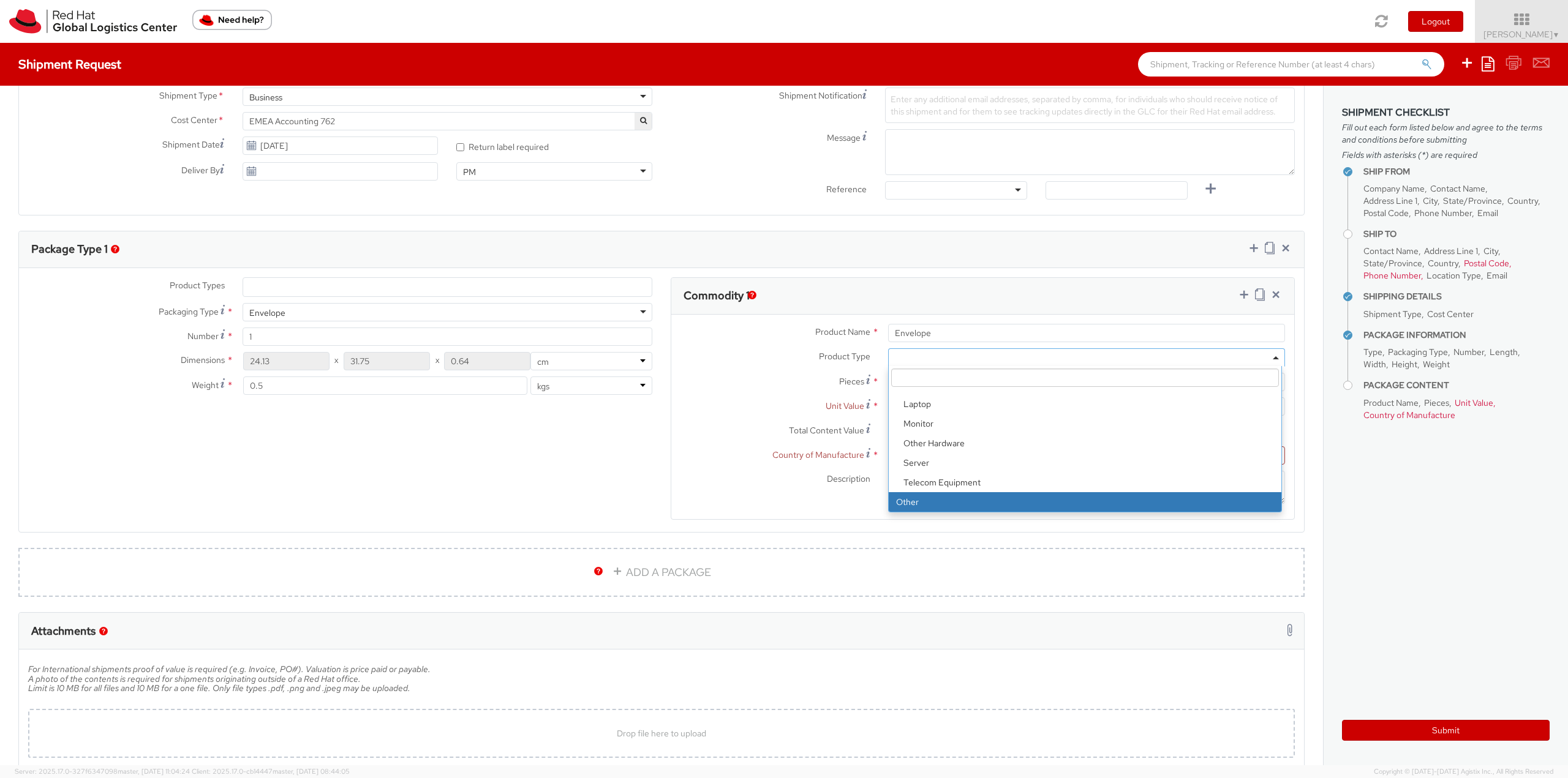
select select "OTHER"
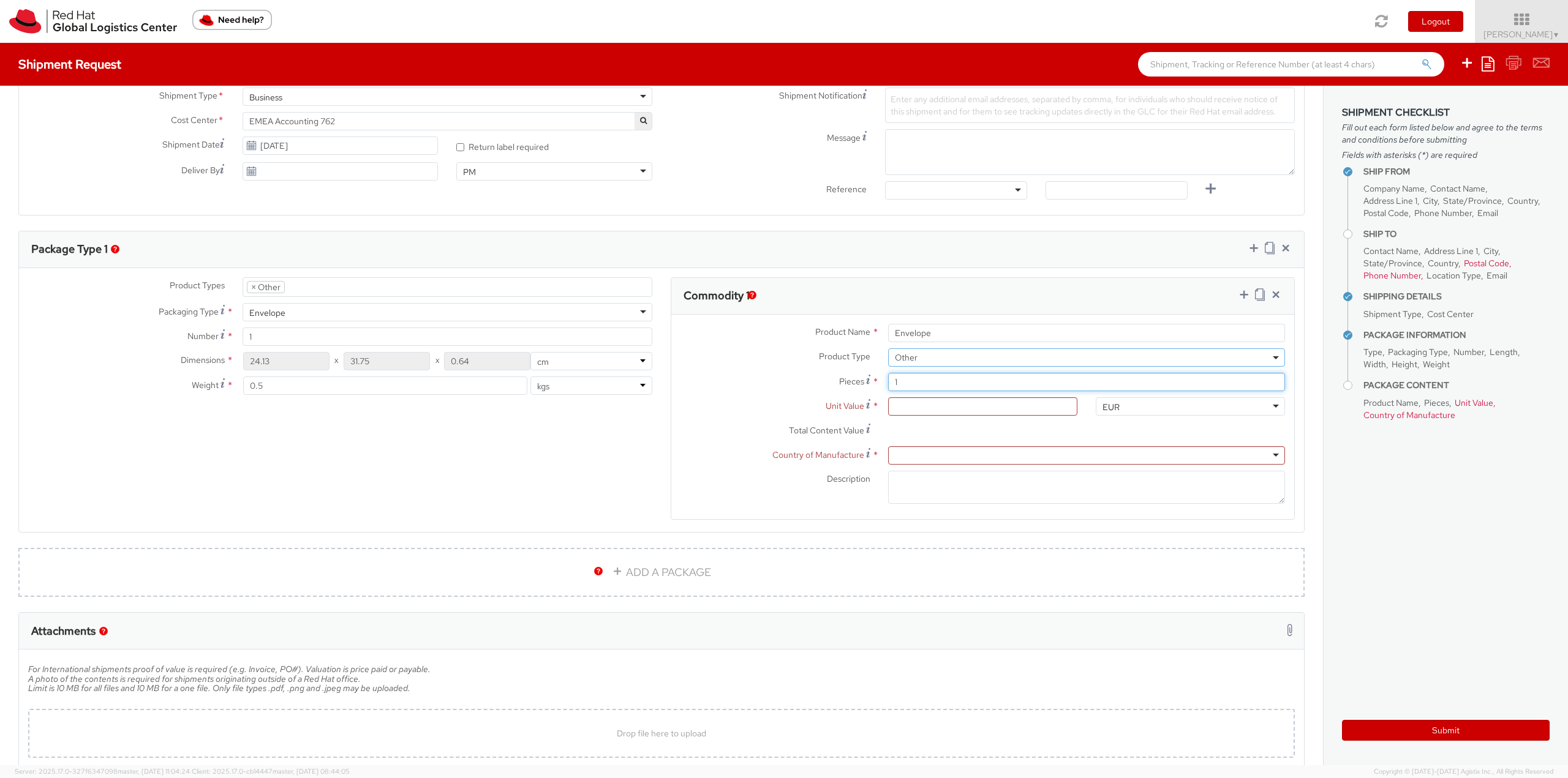
click at [933, 381] on input "1" at bounding box center [1087, 382] width 397 height 19
click at [990, 405] on input "Unit Value *" at bounding box center [983, 406] width 189 height 19
click at [958, 447] on div at bounding box center [1087, 455] width 397 height 19
click at [1269, 294] on icon at bounding box center [1275, 294] width 12 height 12
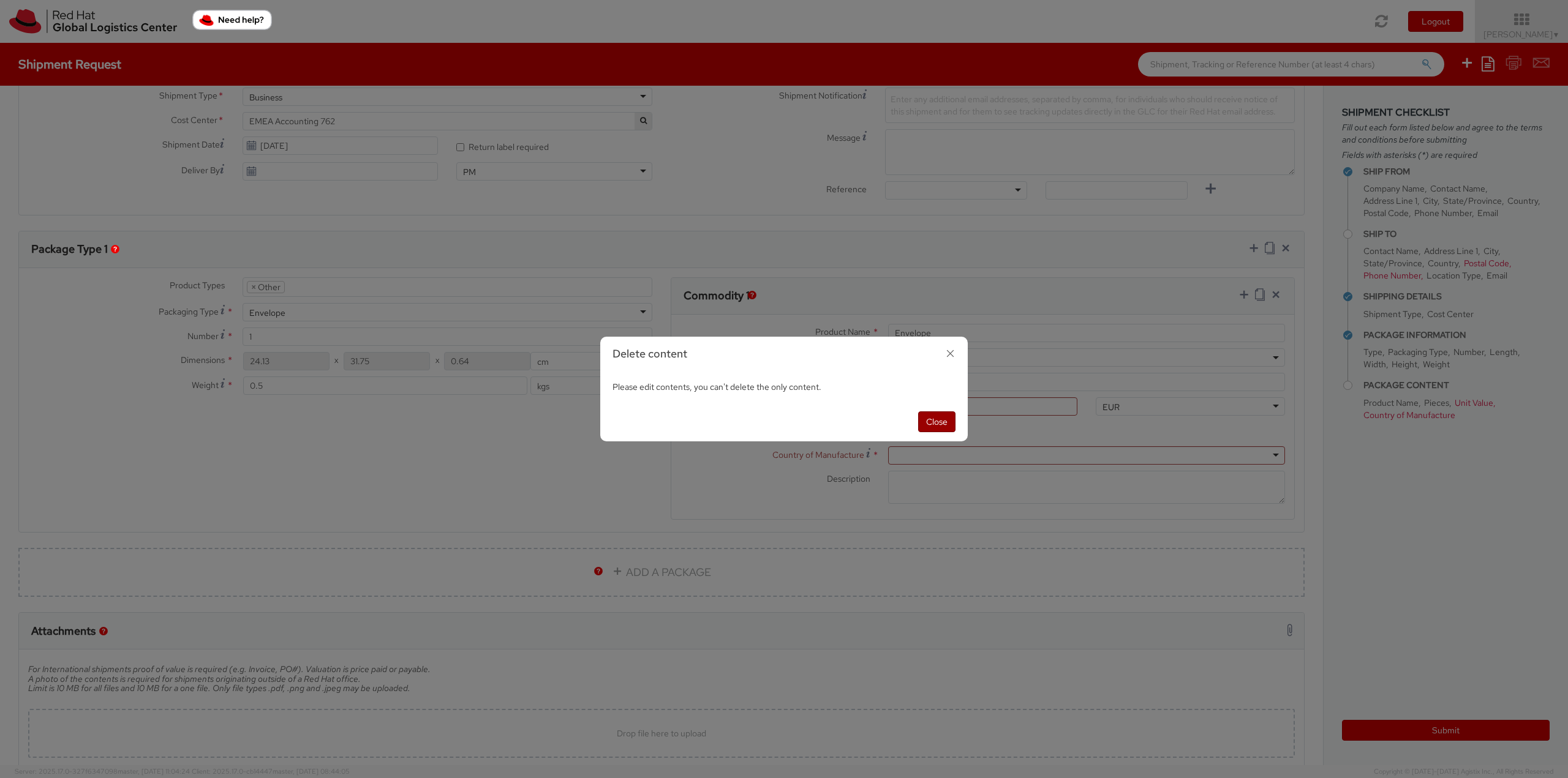
click at [943, 425] on button "Close" at bounding box center [937, 422] width 37 height 21
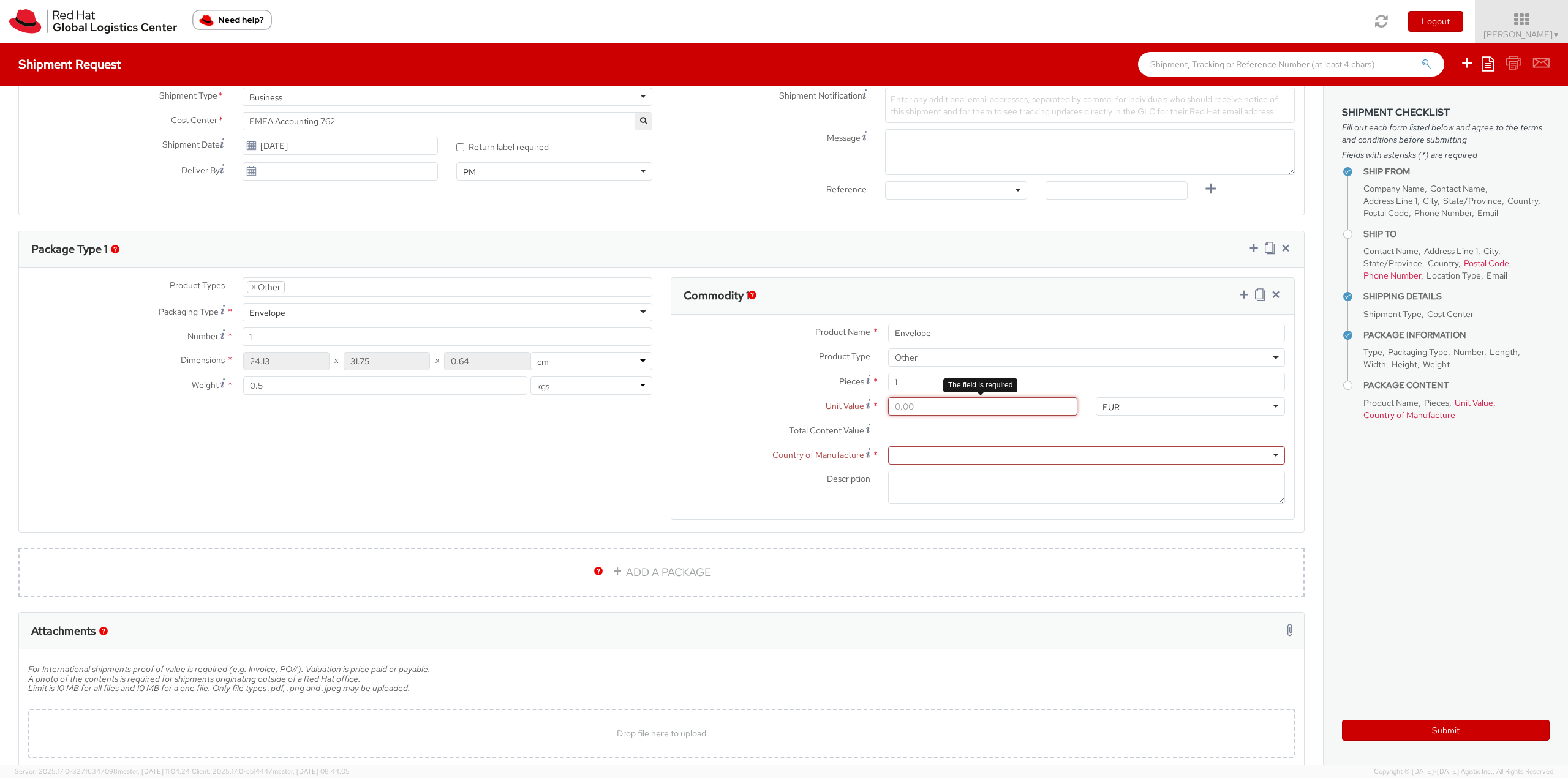
click at [926, 406] on input "Unit Value *" at bounding box center [983, 406] width 189 height 19
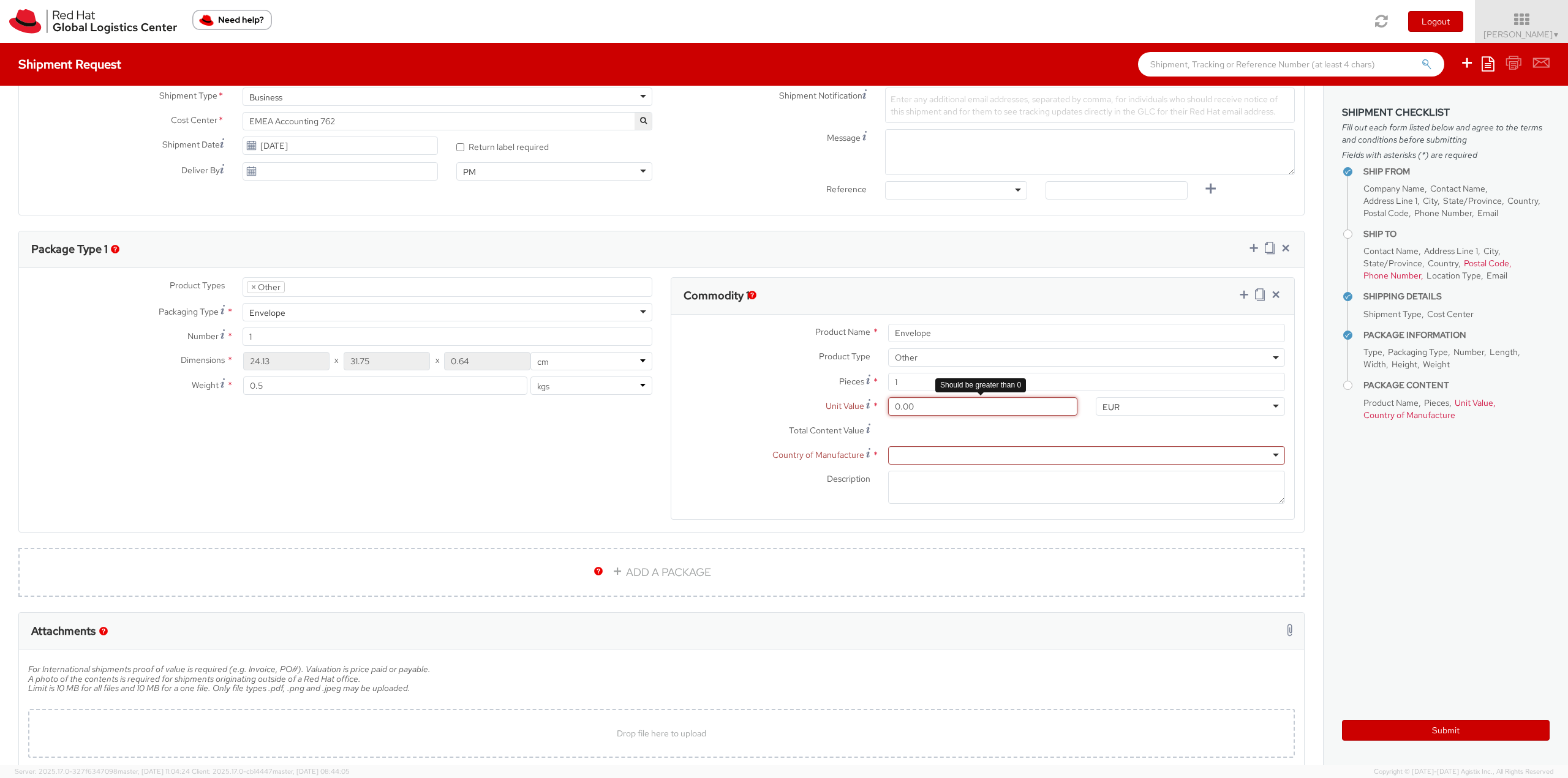
type input "0.01"
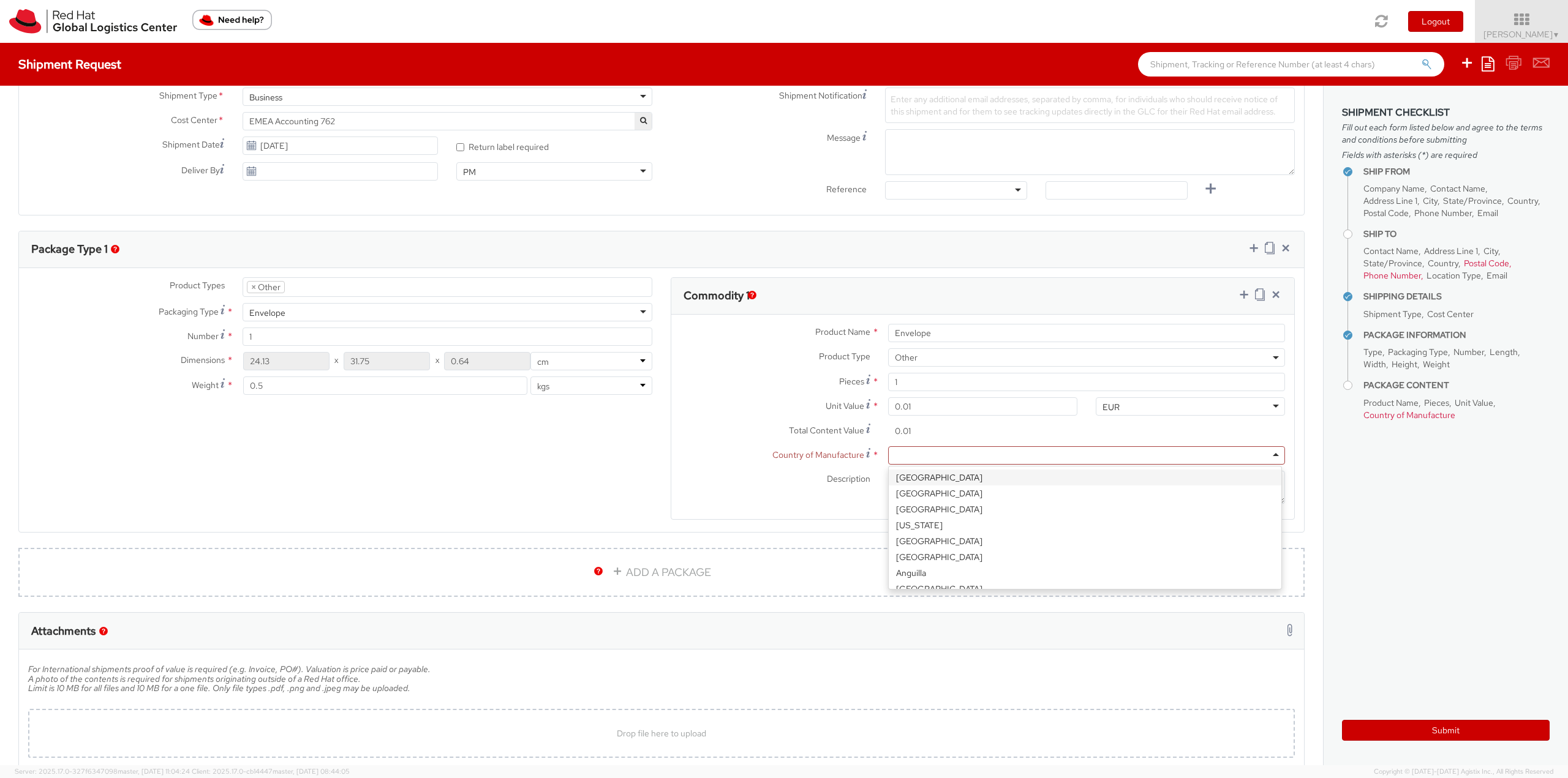
click at [924, 454] on div at bounding box center [1087, 455] width 397 height 19
type input "ir"
click at [929, 493] on textarea "Description *" at bounding box center [1087, 487] width 397 height 34
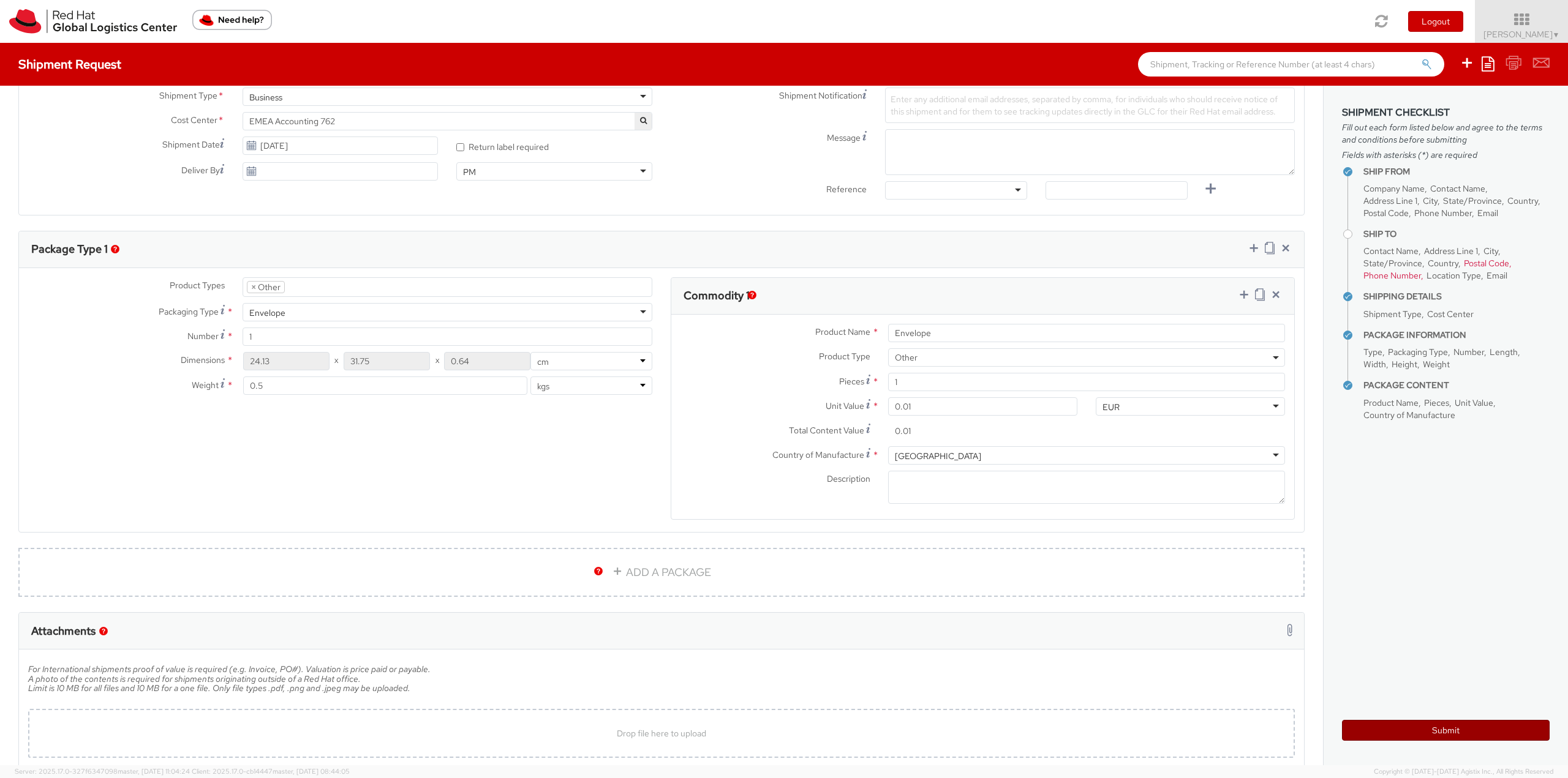
click at [1441, 734] on button "Submit" at bounding box center [1445, 730] width 208 height 21
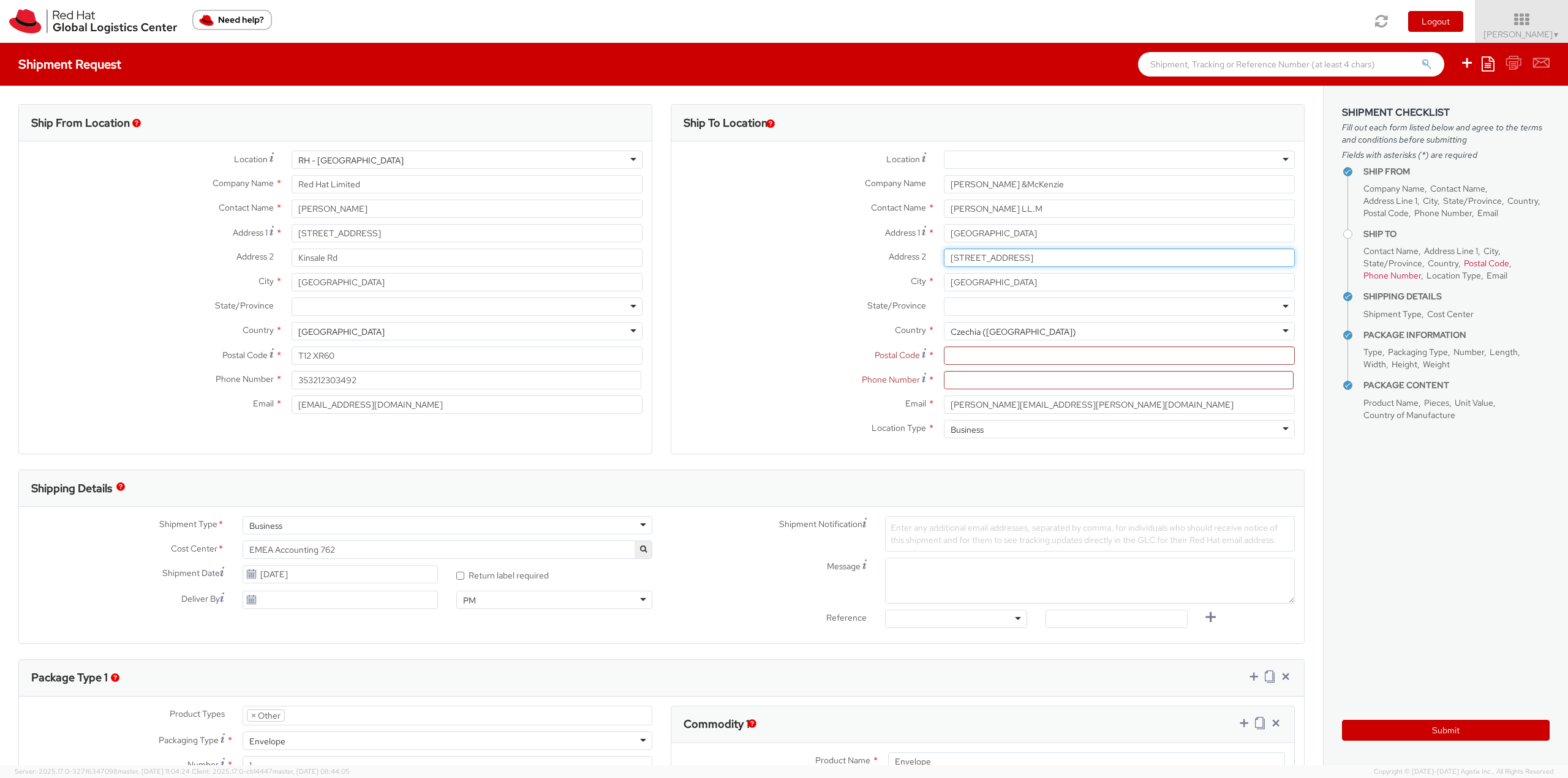
drag, startPoint x: 1021, startPoint y: 254, endPoint x: 1089, endPoint y: 256, distance: 68.0
click at [1089, 256] on input "Klimentská 1216/46, 110 00 Prague 1" at bounding box center [1119, 257] width 351 height 19
click at [1005, 352] on input "Postal Code *" at bounding box center [1119, 355] width 351 height 19
paste input "110 00 Prague 1"
type input "110 00 Prague 1"
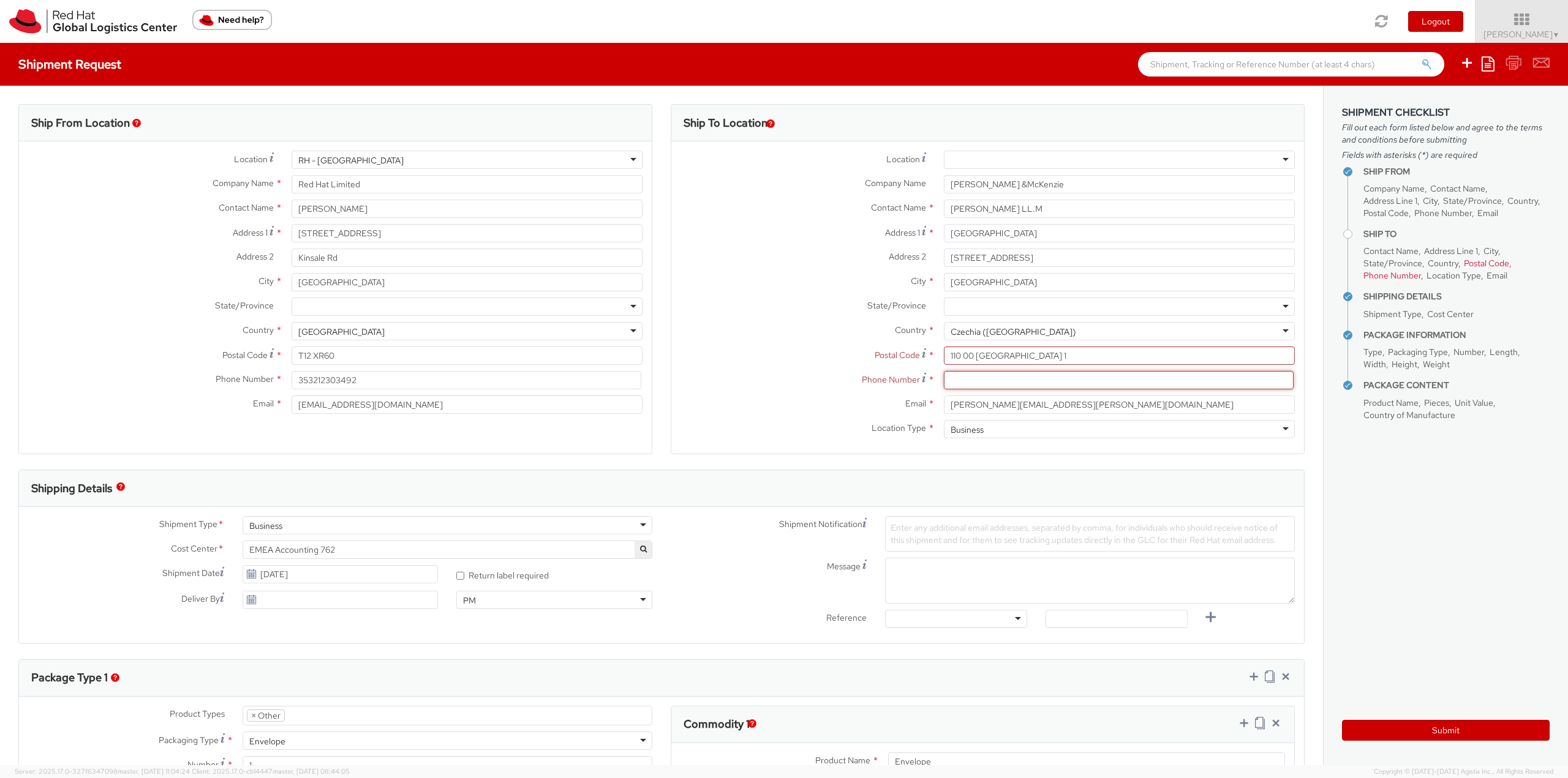
click at [1004, 382] on input at bounding box center [1118, 380] width 350 height 19
drag, startPoint x: 1006, startPoint y: 183, endPoint x: 932, endPoint y: 178, distance: 74.2
click at [934, 178] on div "Baker &McKenzie" at bounding box center [1118, 184] width 369 height 19
click at [980, 378] on input at bounding box center [1118, 380] width 350 height 19
paste input "[PHONE_NUMBER]"
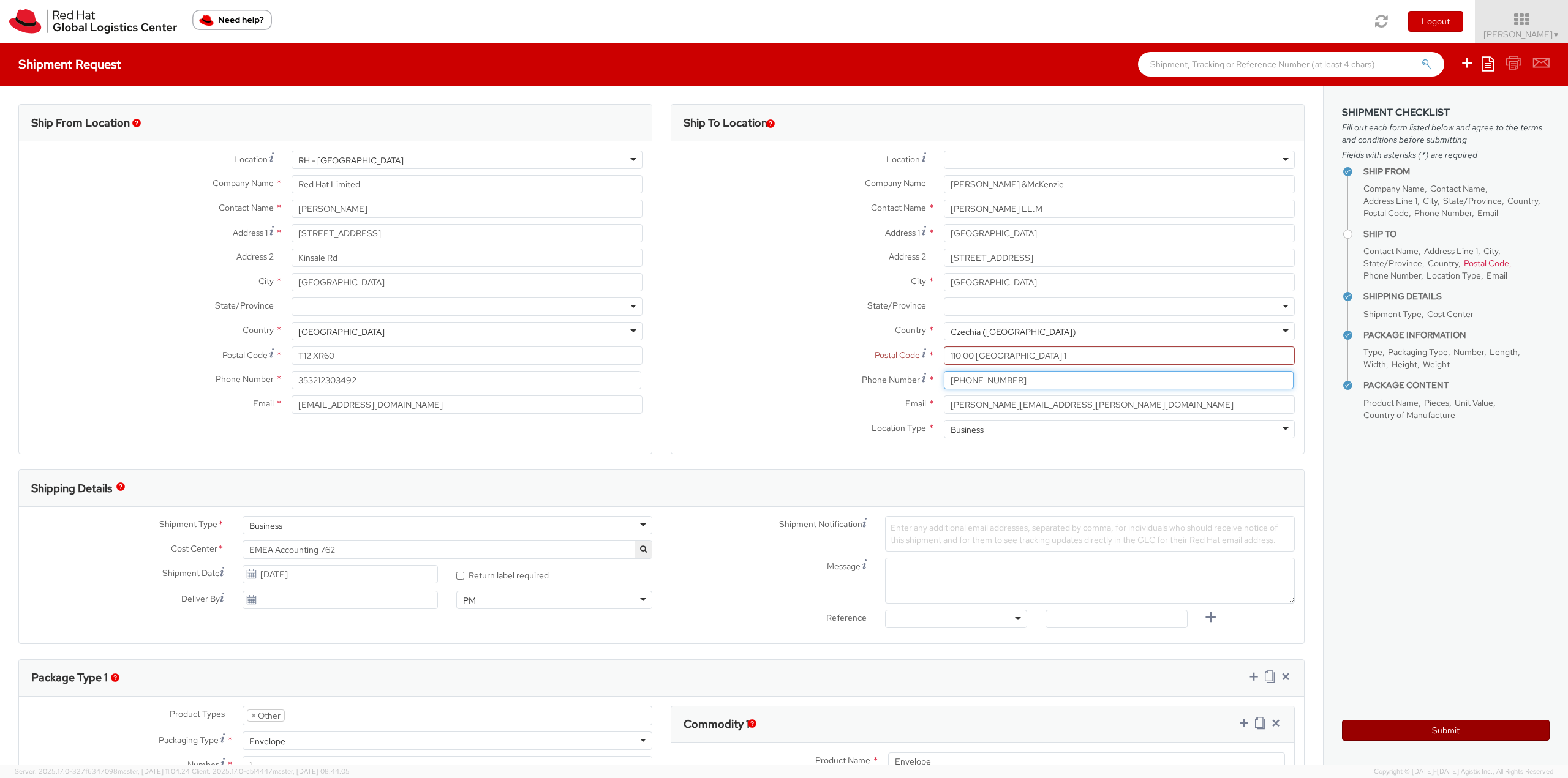
type input "[PHONE_NUMBER]"
click at [1398, 730] on button "Submit" at bounding box center [1445, 730] width 208 height 21
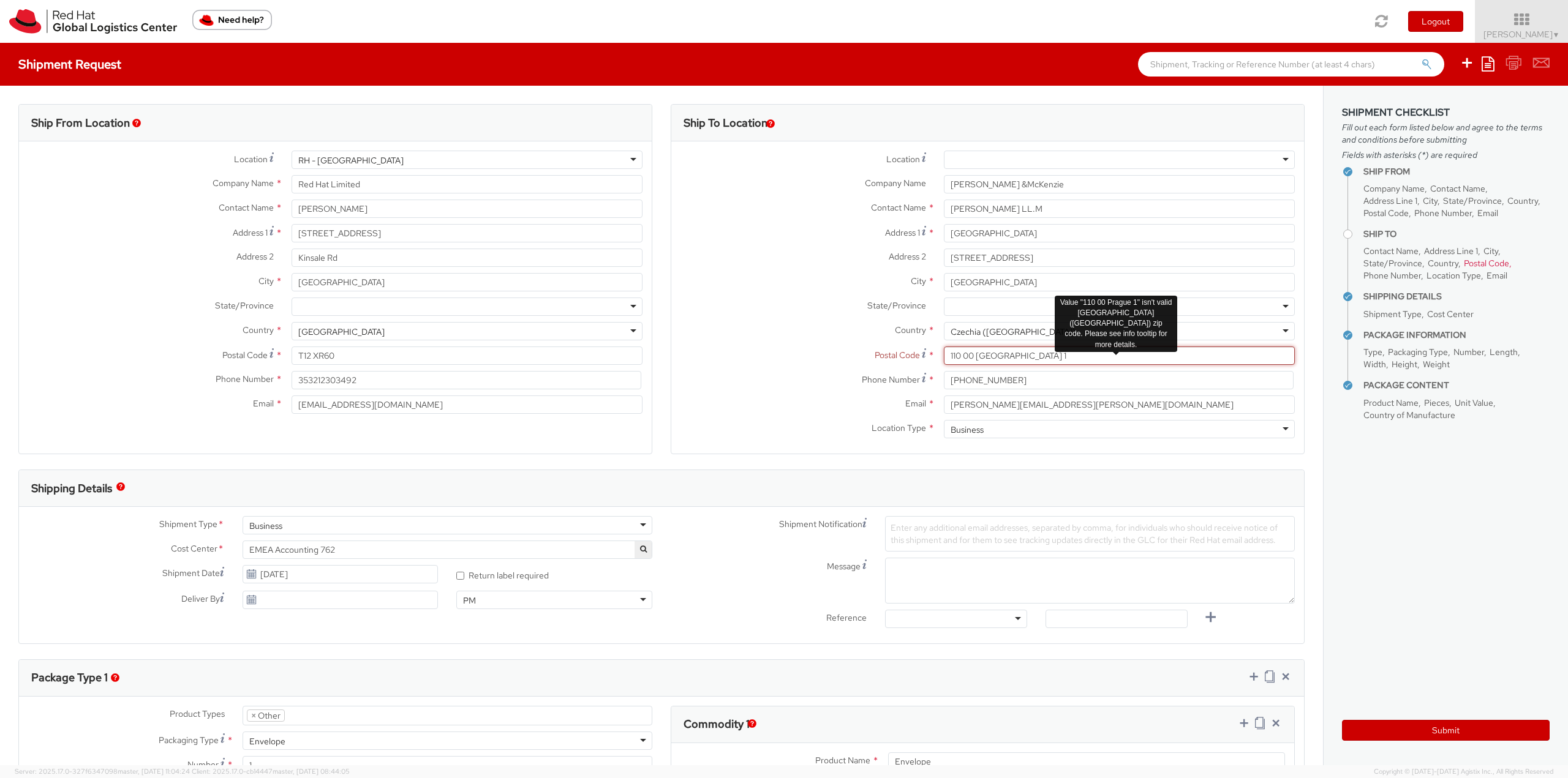
click at [1013, 353] on input "110 00 Prague 1" at bounding box center [1119, 355] width 351 height 19
drag, startPoint x: 1013, startPoint y: 353, endPoint x: 971, endPoint y: 355, distance: 42.0
click at [971, 355] on input "110 00 Prague 1" at bounding box center [1119, 355] width 351 height 19
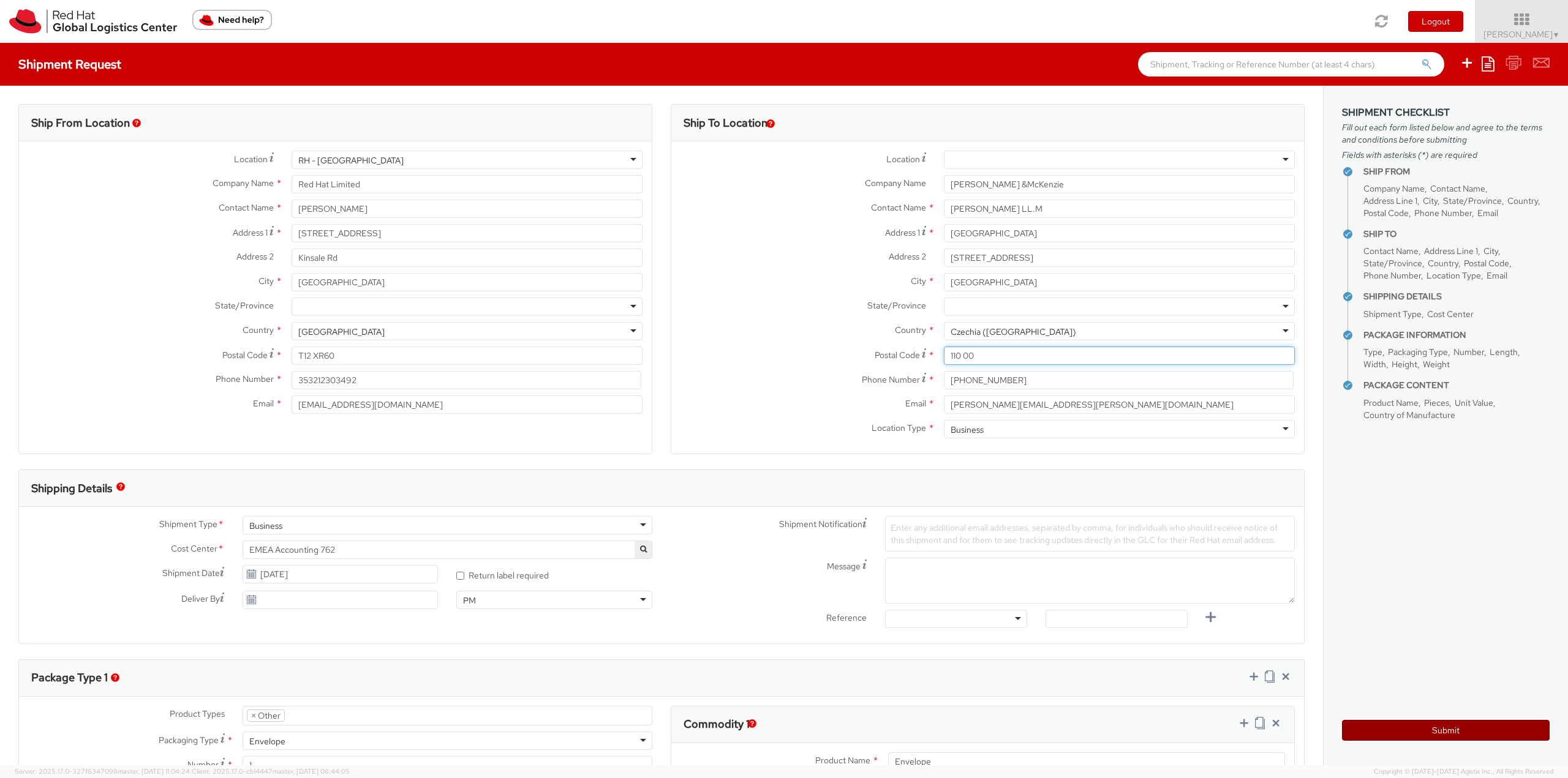
type input "110 00"
click at [1444, 728] on button "Submit" at bounding box center [1445, 730] width 208 height 21
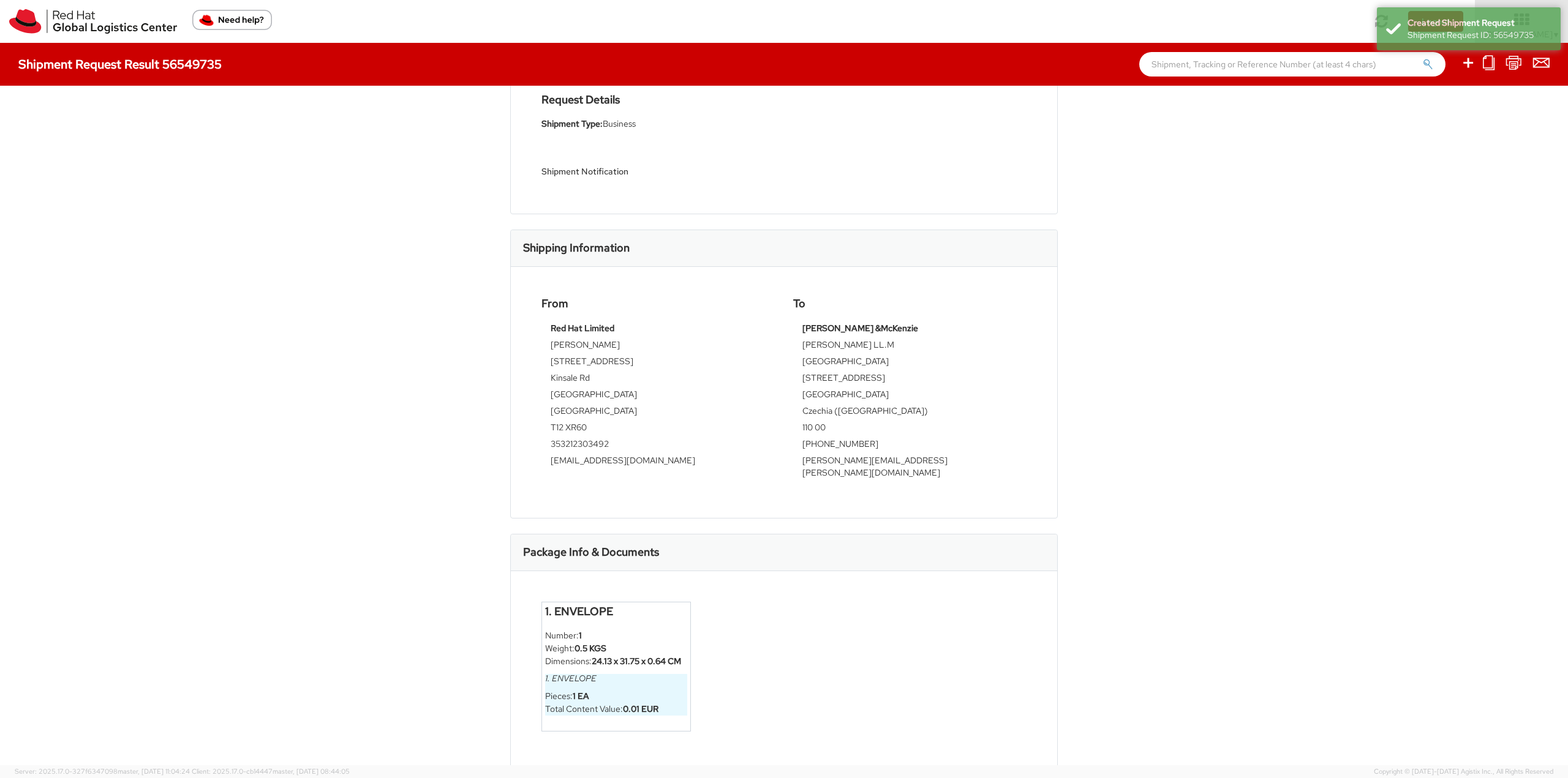
scroll to position [125, 0]
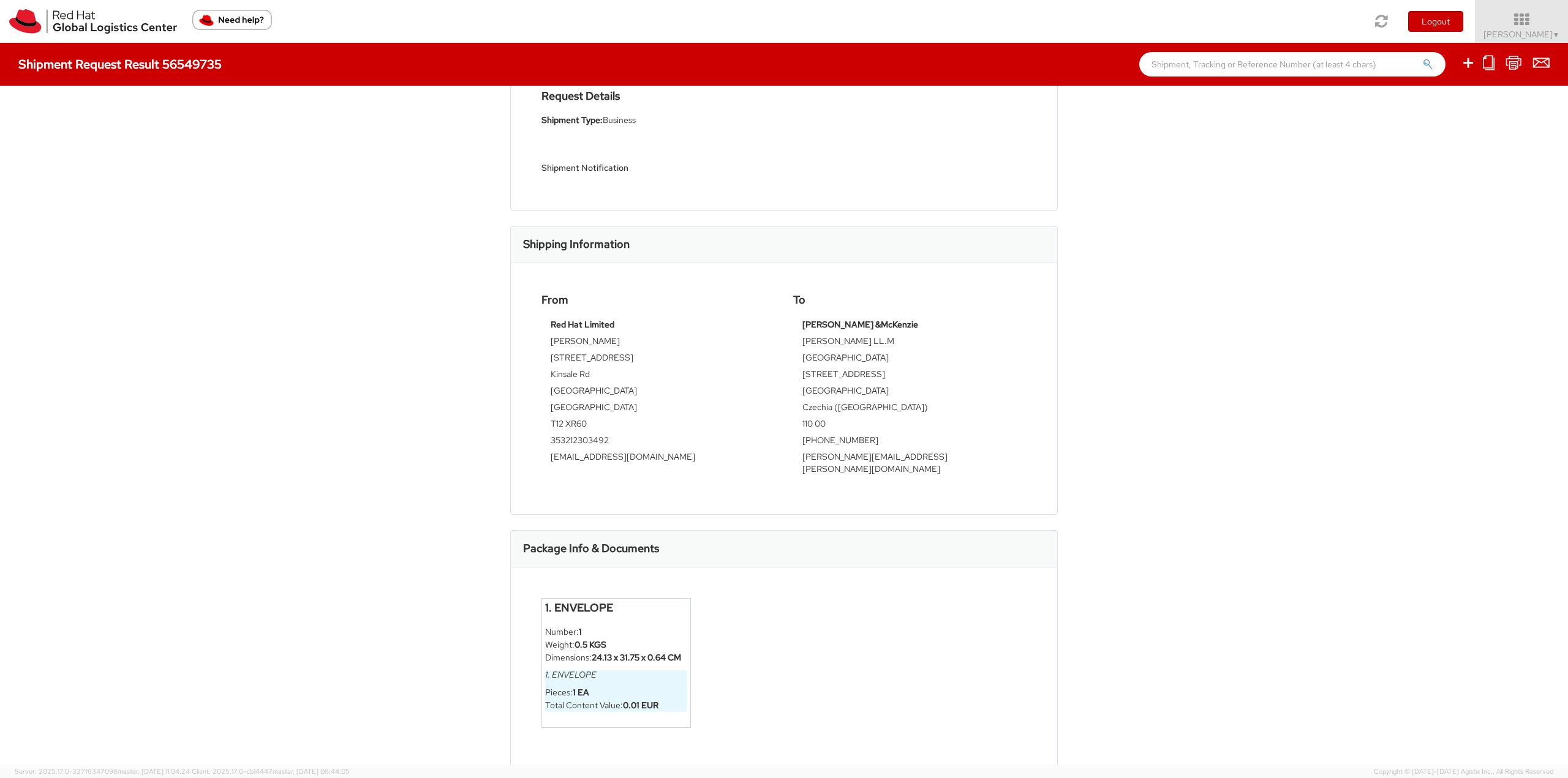
click at [635, 625] on li "Number: 1" at bounding box center [616, 632] width 142 height 13
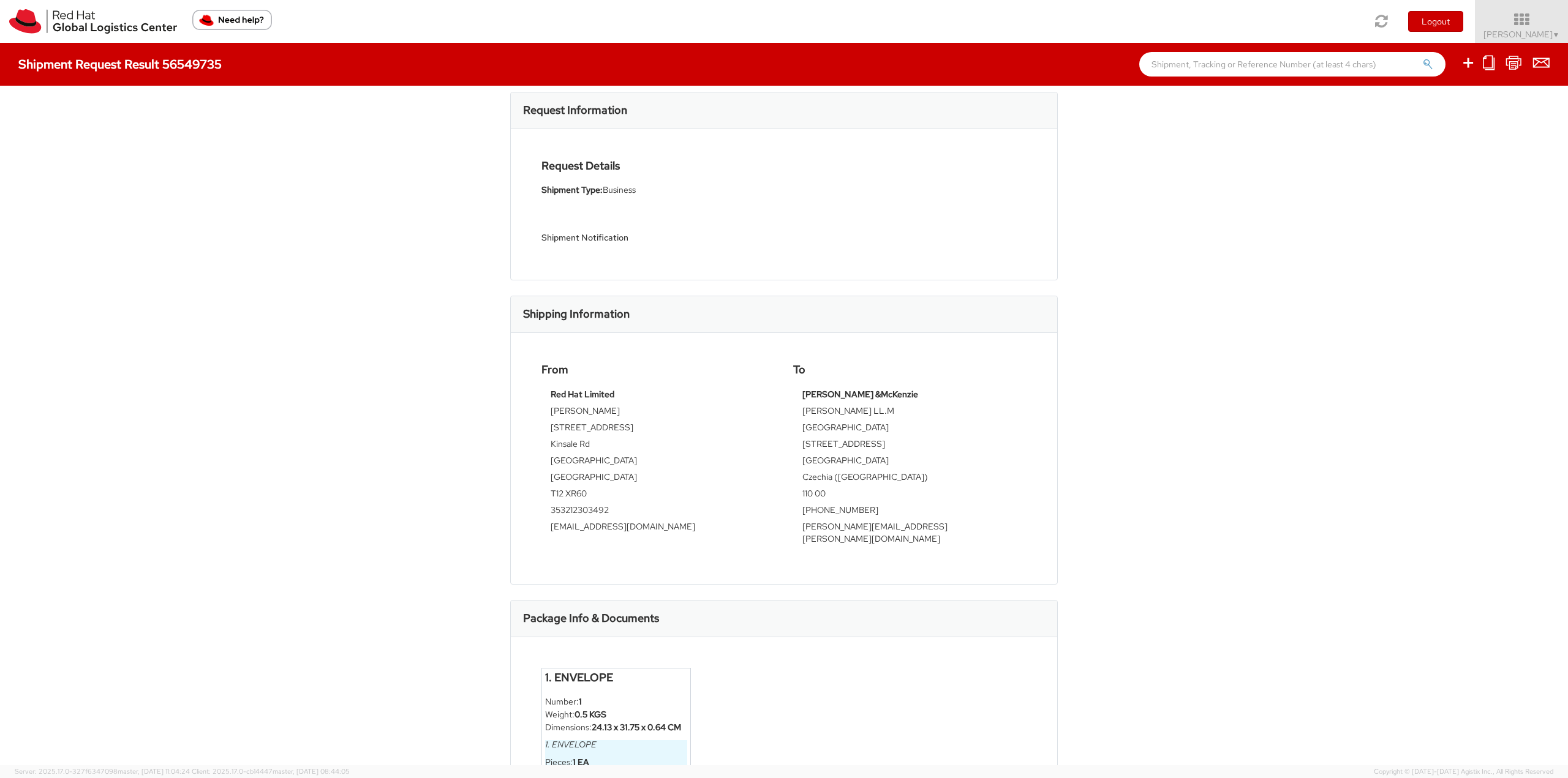
scroll to position [0, 0]
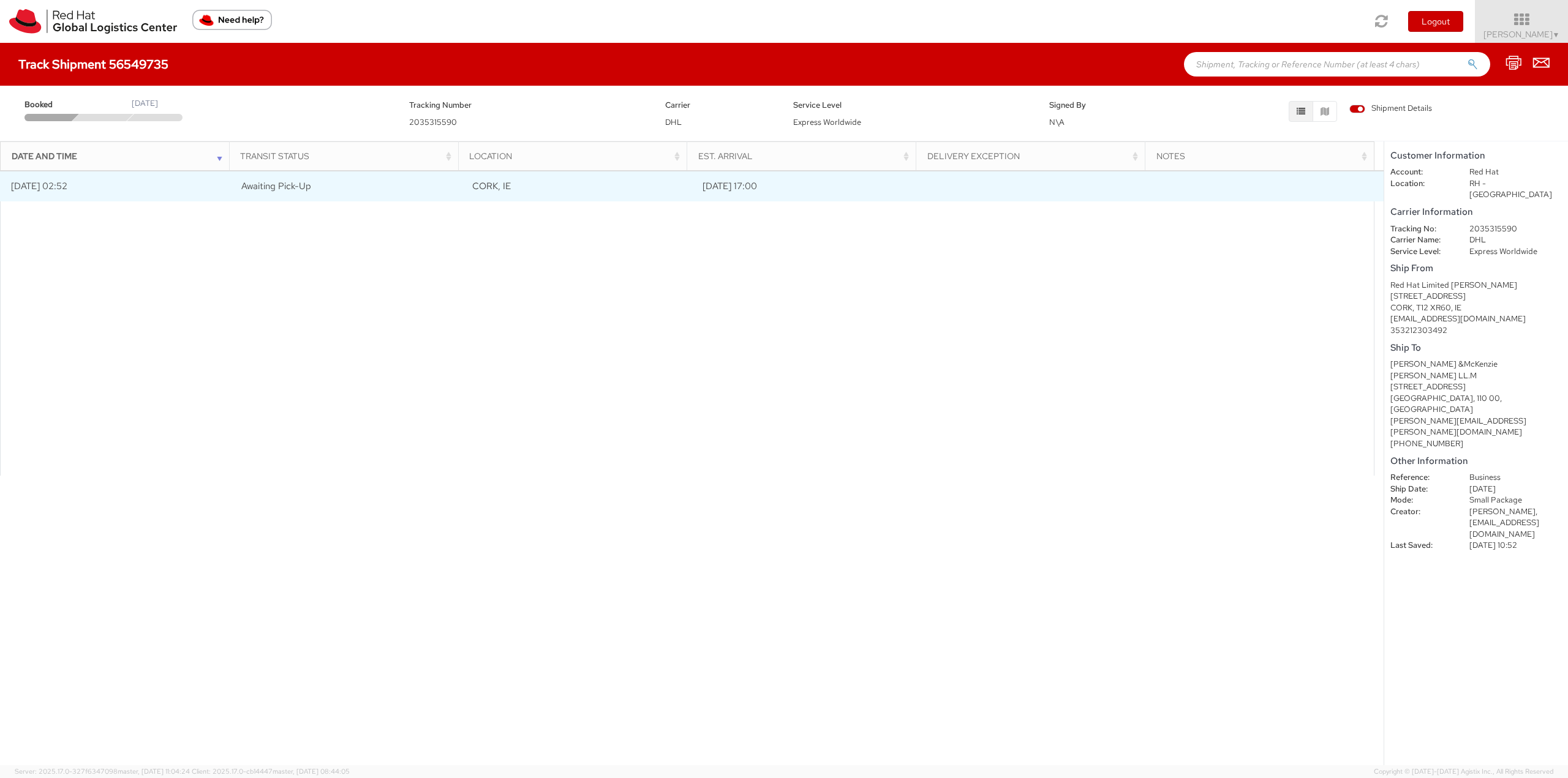
click at [269, 189] on span "Awaiting Pick-Up" at bounding box center [276, 186] width 69 height 12
click at [85, 190] on td "[DATE] 02:52" at bounding box center [115, 186] width 231 height 31
